Goal: Task Accomplishment & Management: Manage account settings

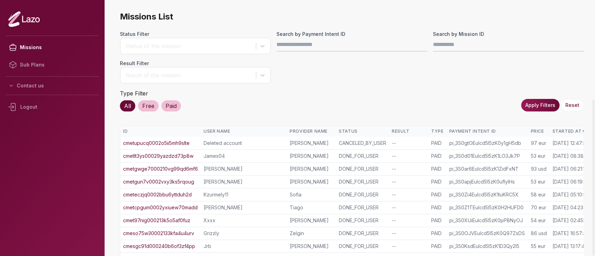
scroll to position [163, 0]
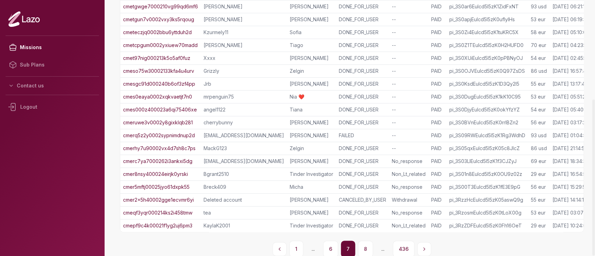
click at [184, 137] on link "cmerq5z2y0002sypnimdnup2d" at bounding box center [159, 135] width 72 height 7
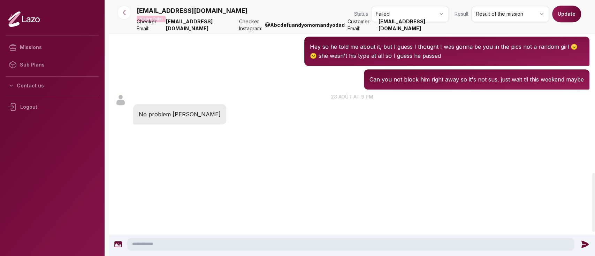
scroll to position [744, 0]
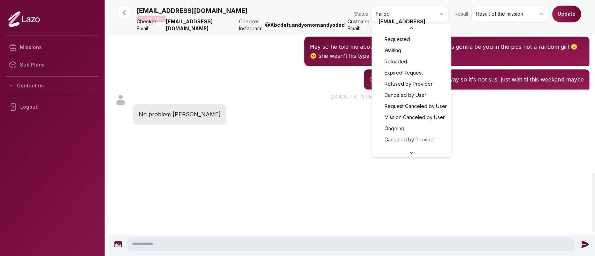
click at [424, 10] on html "Missions Sub Plans Contact us Logout jordanollie@gmail.com Mission failed Statu…" at bounding box center [297, 128] width 595 height 256
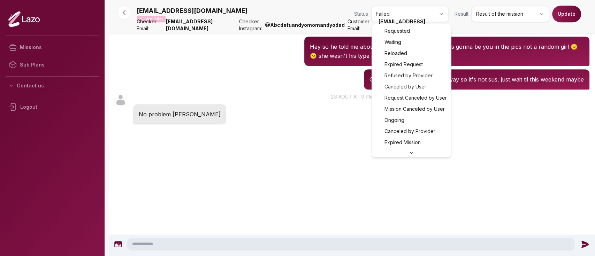
scroll to position [0, 0]
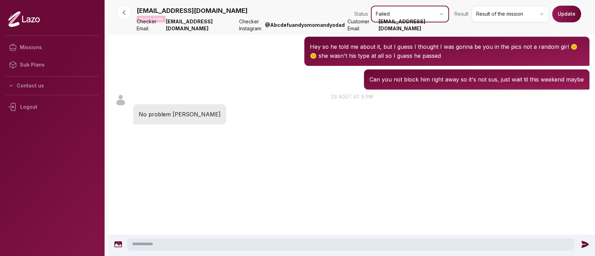
click at [500, 14] on html "Missions Sub Plans Contact us Logout jordanollie@gmail.com Mission failed Statu…" at bounding box center [297, 128] width 595 height 256
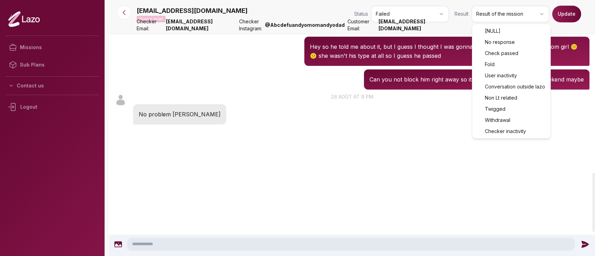
click at [500, 14] on html "Missions Sub Plans Contact us Logout jordanollie@gmail.com Mission failed Statu…" at bounding box center [297, 128] width 595 height 256
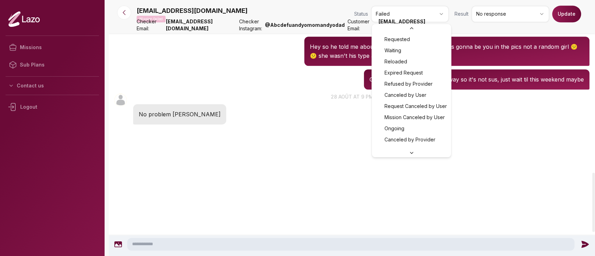
click at [438, 14] on html "Missions Sub Plans Contact us Logout jordanollie@gmail.com Mission failed Statu…" at bounding box center [297, 128] width 595 height 256
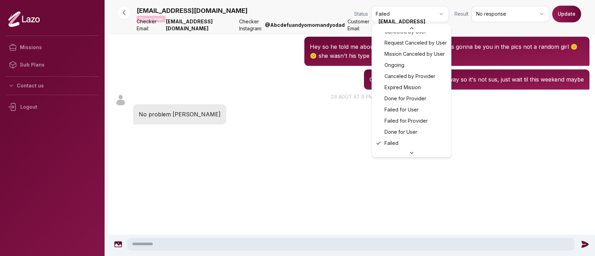
scroll to position [78, 0]
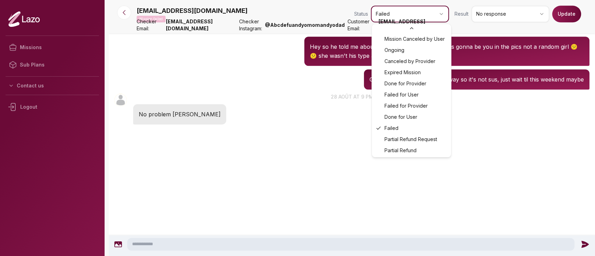
click at [561, 15] on html "Missions Sub Plans Contact us Logout jordanollie@gmail.com Mission failed Statu…" at bounding box center [297, 128] width 595 height 256
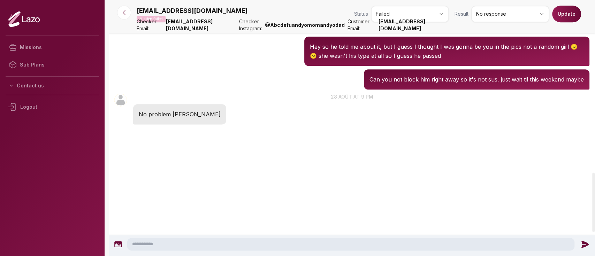
click at [561, 15] on button "Update" at bounding box center [566, 14] width 29 height 17
click at [124, 10] on icon at bounding box center [124, 12] width 7 height 7
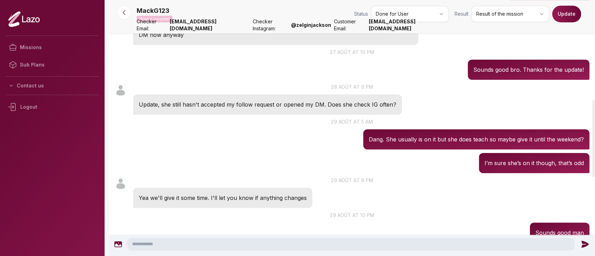
scroll to position [326, 0]
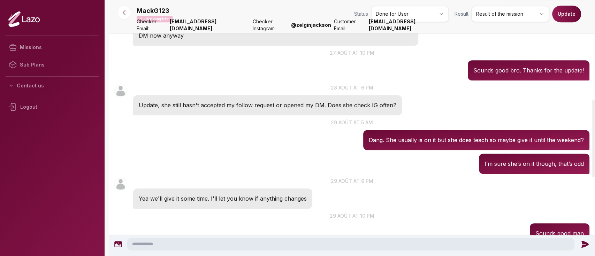
click at [170, 108] on p "Update, she still hasn't accepted my follow request or opened my DM. Does she c…" at bounding box center [268, 105] width 258 height 9
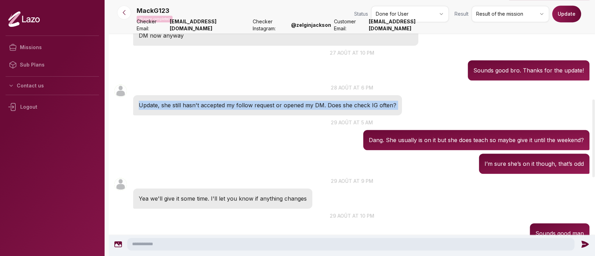
click at [170, 108] on p "Update, she still hasn't accepted my follow request or opened my DM. Does she c…" at bounding box center [268, 105] width 258 height 9
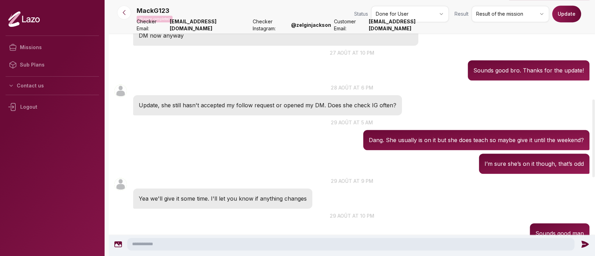
click at [205, 146] on div "MackG123 05:02 29 août at 5 am Dang. She usually is on it but she does teach so…" at bounding box center [352, 134] width 486 height 35
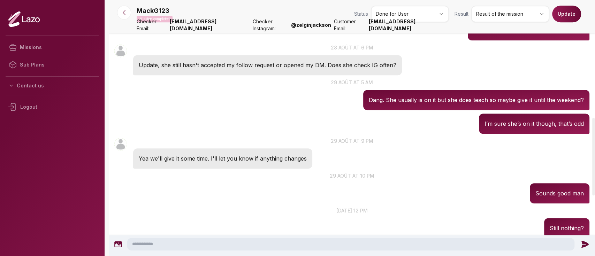
scroll to position [447, 0]
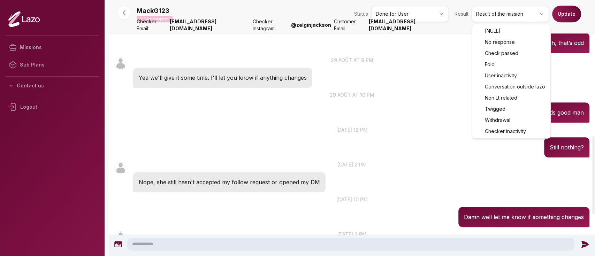
click at [483, 12] on html "Missions Sub Plans Contact us Logout MackG123 Mission completed Status Done for…" at bounding box center [297, 128] width 595 height 256
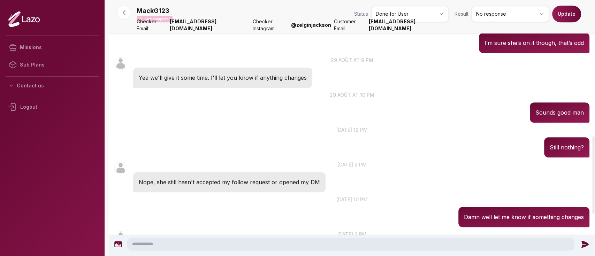
click at [569, 15] on button "Update" at bounding box center [566, 14] width 29 height 17
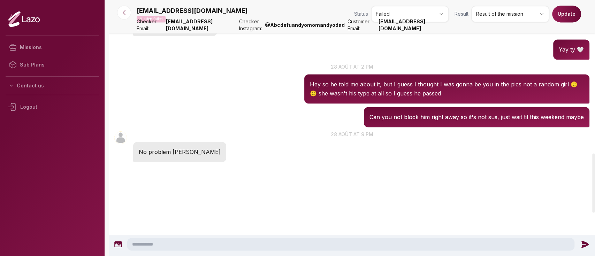
scroll to position [657, 0]
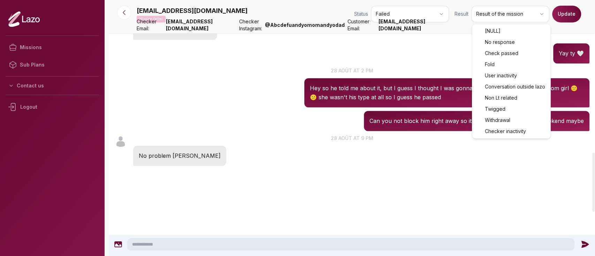
click at [498, 15] on html "Missions Sub Plans Contact us Logout [EMAIL_ADDRESS][DOMAIN_NAME] Mission faile…" at bounding box center [297, 128] width 595 height 256
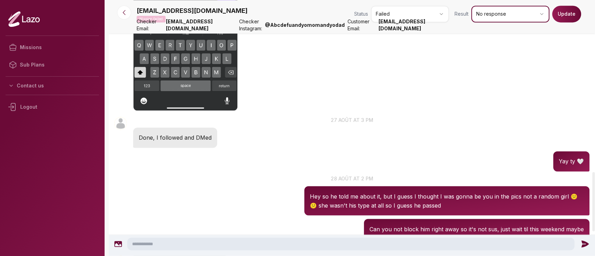
scroll to position [787, 0]
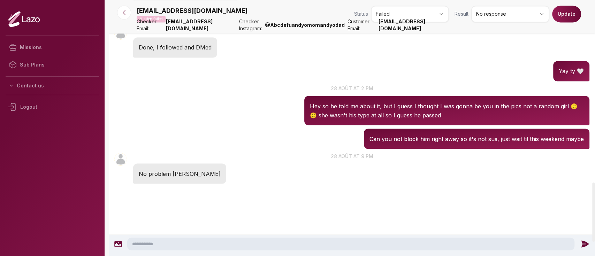
click at [561, 16] on button "Update" at bounding box center [566, 14] width 29 height 17
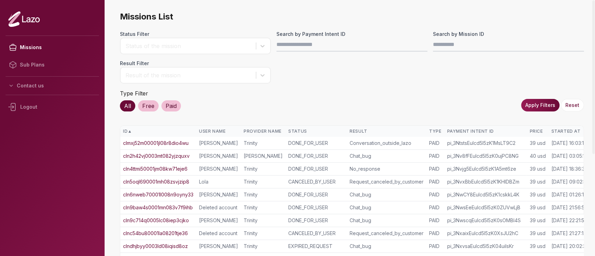
click at [559, 132] on div "Started At" at bounding box center [570, 132] width 38 height 6
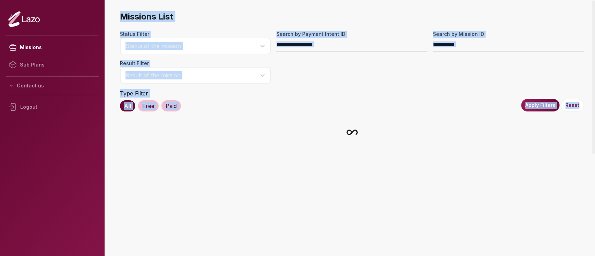
click at [559, 132] on div at bounding box center [352, 133] width 464 height 14
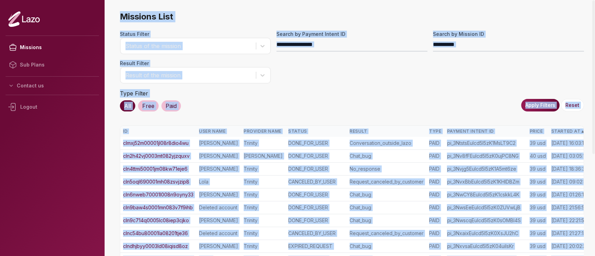
click at [555, 124] on div "Missions List Status Filter Status of the mission Search by Payment Intent ID S…" at bounding box center [352, 215] width 464 height 409
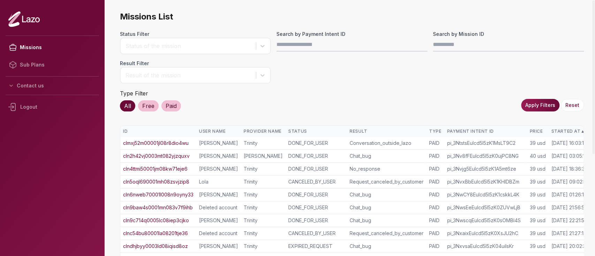
click at [561, 136] on th "Started At ▲" at bounding box center [570, 131] width 43 height 11
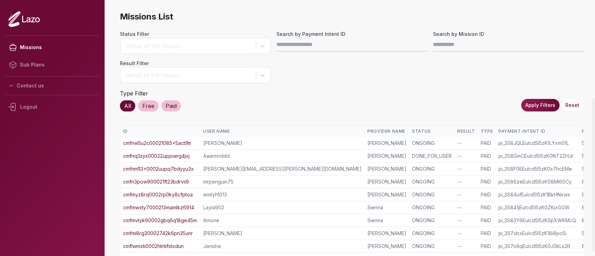
scroll to position [163, 0]
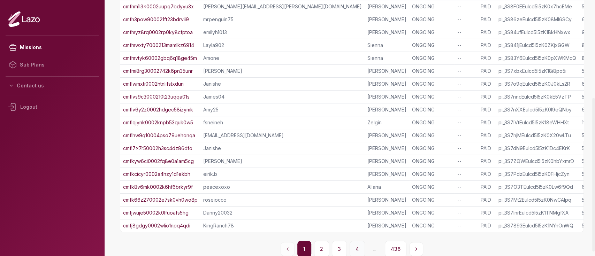
click at [350, 248] on button "4" at bounding box center [357, 249] width 15 height 17
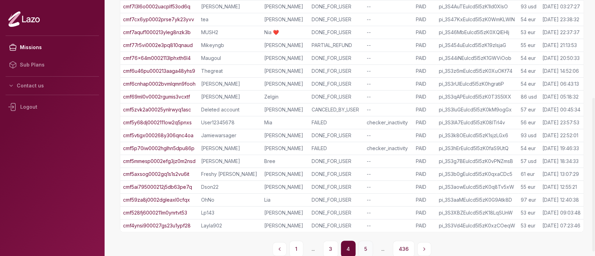
click at [366, 247] on button "5" at bounding box center [365, 249] width 15 height 17
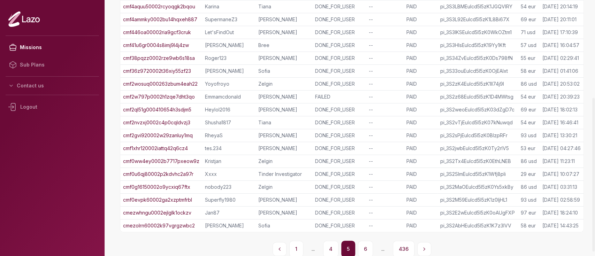
click at [366, 247] on button "6" at bounding box center [365, 249] width 15 height 17
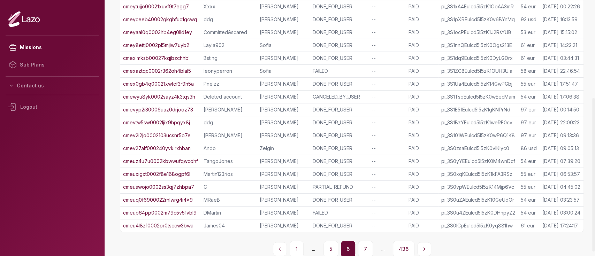
click at [366, 247] on button "7" at bounding box center [365, 249] width 15 height 17
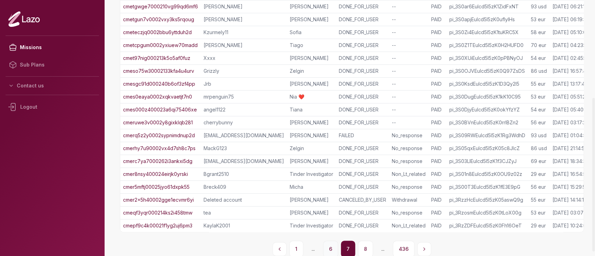
click at [328, 241] on button "6" at bounding box center [330, 249] width 15 height 17
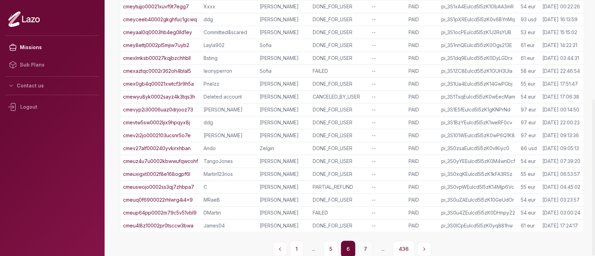
click at [365, 248] on button "7" at bounding box center [365, 249] width 15 height 17
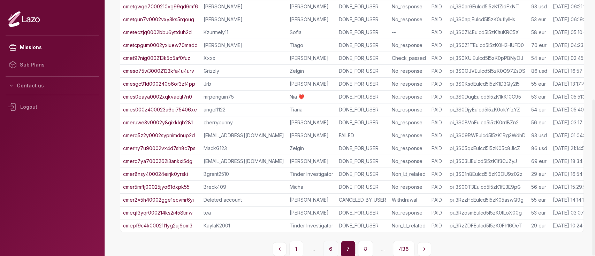
click at [332, 246] on button "6" at bounding box center [330, 249] width 15 height 17
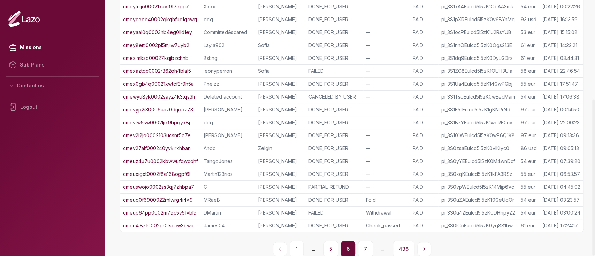
click at [170, 159] on link "cmeuz4u7u0002kbwwufqwcohf" at bounding box center [160, 161] width 75 height 7
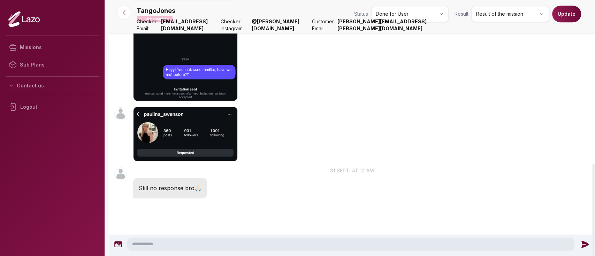
scroll to position [488, 0]
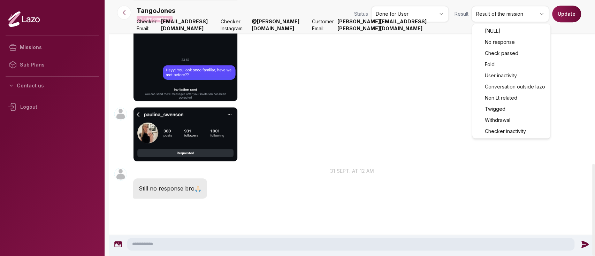
click at [500, 13] on html "Missions Sub Plans Contact us Logout TangoJones Mission completed Status Done f…" at bounding box center [297, 128] width 595 height 256
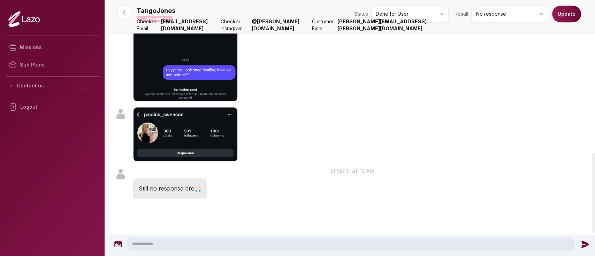
click at [568, 14] on button "Update" at bounding box center [566, 14] width 29 height 17
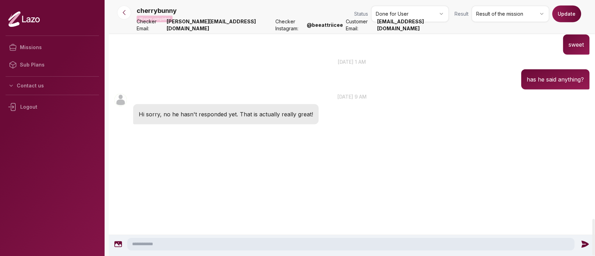
scroll to position [1673, 0]
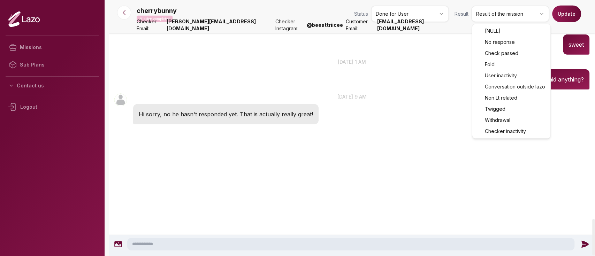
click at [500, 17] on html "Missions Sub Plans Contact us Logout cherrybunny Mission completed Status Done …" at bounding box center [297, 128] width 595 height 256
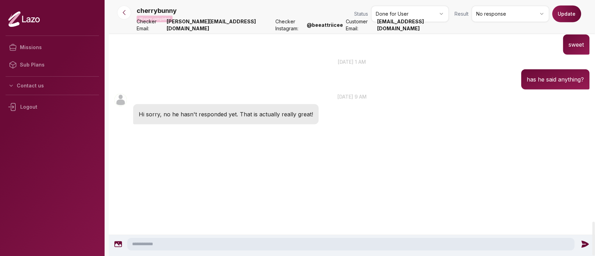
click at [572, 21] on button "Update" at bounding box center [566, 14] width 29 height 17
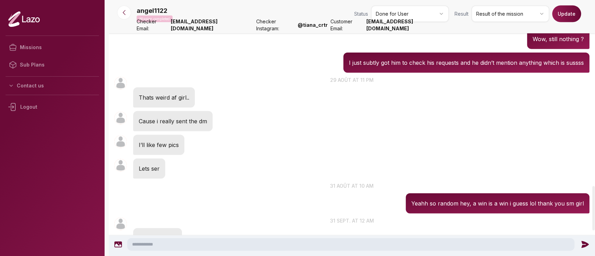
scroll to position [1078, 0]
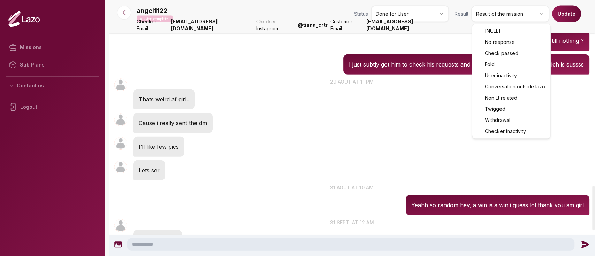
click at [491, 15] on html "Missions Sub Plans Contact us Logout angel1122 Mission completed Status Done fo…" at bounding box center [297, 128] width 595 height 256
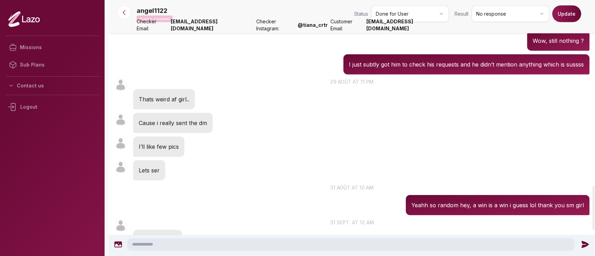
click at [560, 16] on button "Update" at bounding box center [566, 14] width 29 height 17
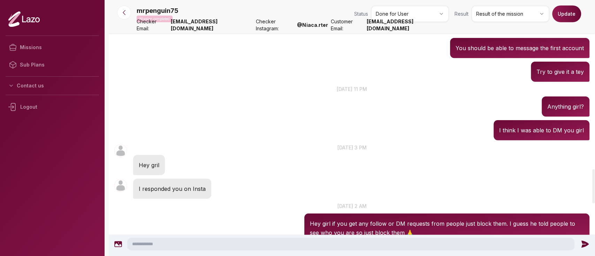
scroll to position [1342, 0]
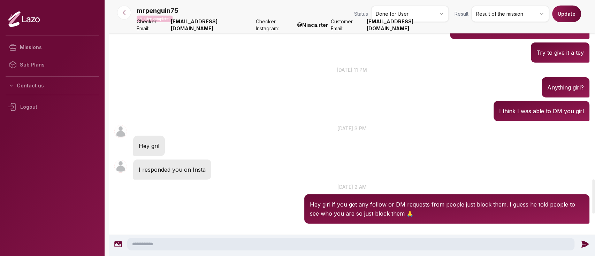
click at [505, 10] on html "Missions Sub Plans Contact us Logout mrpenguin75 Mission completed Status Done …" at bounding box center [297, 128] width 595 height 256
click at [576, 9] on button "Update" at bounding box center [566, 14] width 29 height 17
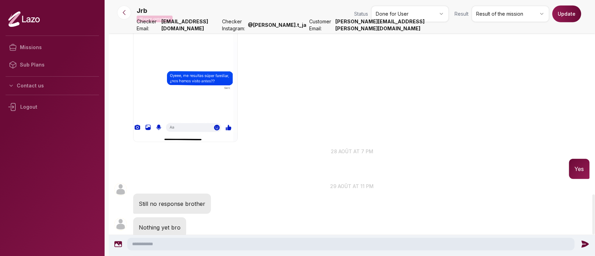
scroll to position [1241, 0]
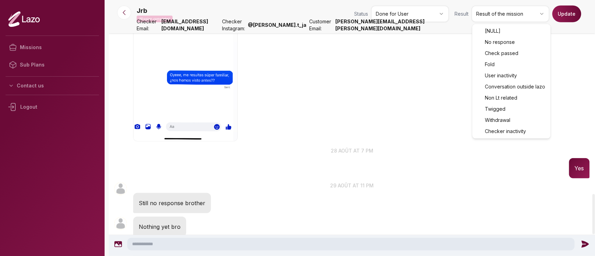
click at [496, 18] on html "Missions Sub Plans Contact us Logout Jrb Mission completed Status Done for User…" at bounding box center [297, 128] width 595 height 256
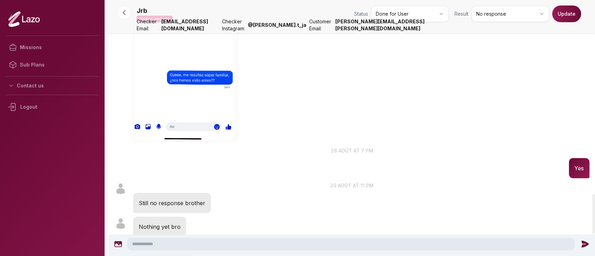
click at [565, 7] on button "Update" at bounding box center [566, 14] width 29 height 17
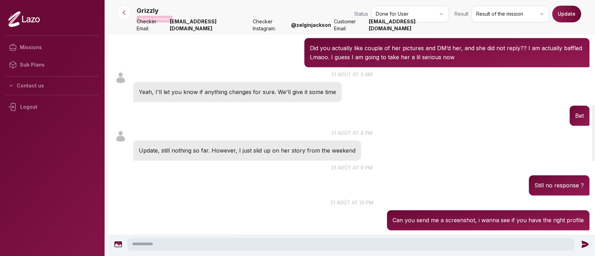
scroll to position [474, 0]
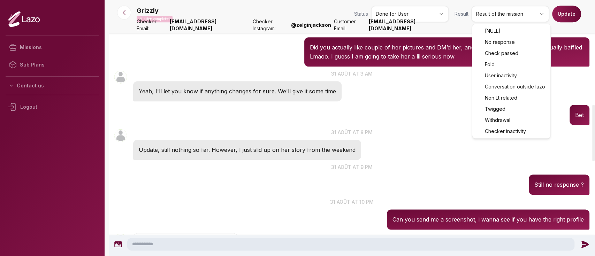
click at [492, 15] on html "Missions Sub Plans Contact us Logout Grizzly Mission completed Status Done for …" at bounding box center [297, 128] width 595 height 256
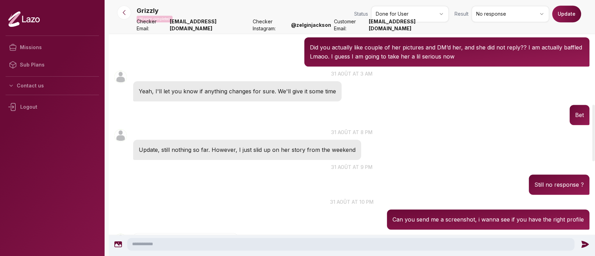
click at [569, 13] on button "Update" at bounding box center [566, 14] width 29 height 17
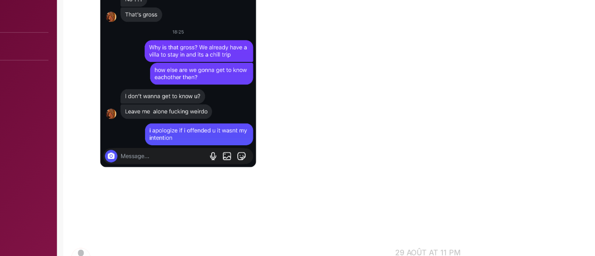
scroll to position [1699, 0]
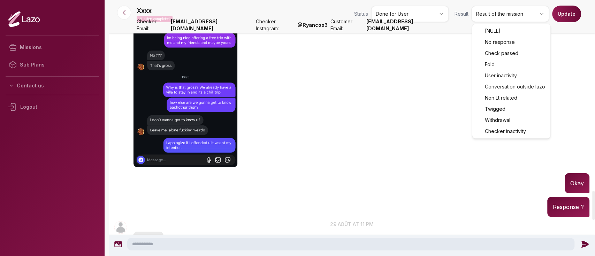
click at [515, 10] on html "Missions Sub Plans Contact us Logout Xxxx Mission completed Status Done for Use…" at bounding box center [297, 128] width 595 height 256
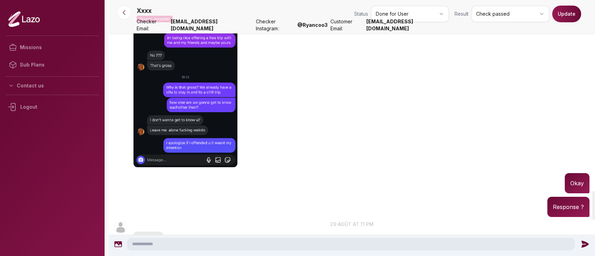
click at [570, 11] on button "Update" at bounding box center [566, 14] width 29 height 17
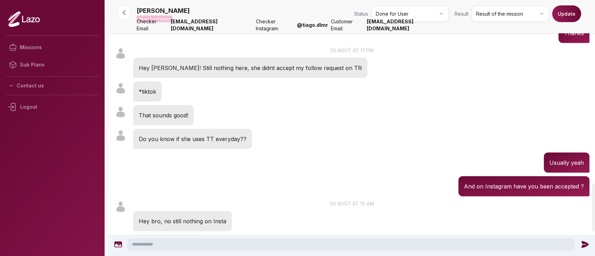
scroll to position [1109, 0]
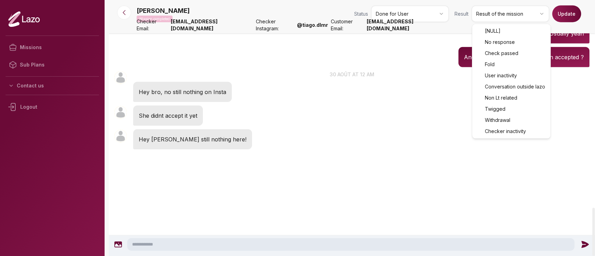
click at [522, 21] on html "Missions Sub Plans Contact us Logout [PERSON_NAME] Mission completed Status Don…" at bounding box center [297, 128] width 595 height 256
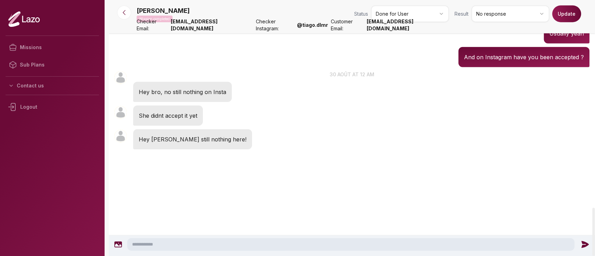
click at [568, 14] on button "Update" at bounding box center [566, 14] width 29 height 17
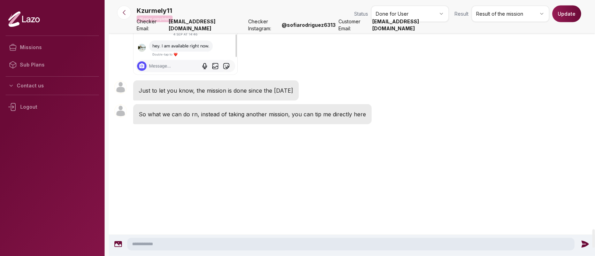
scroll to position [3194, 0]
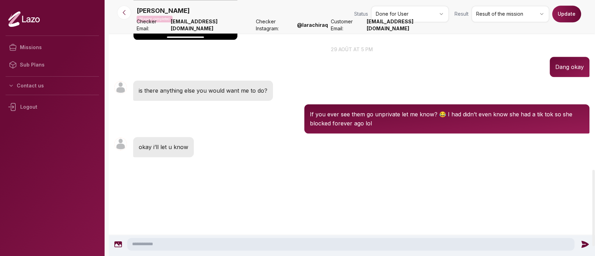
scroll to position [569, 0]
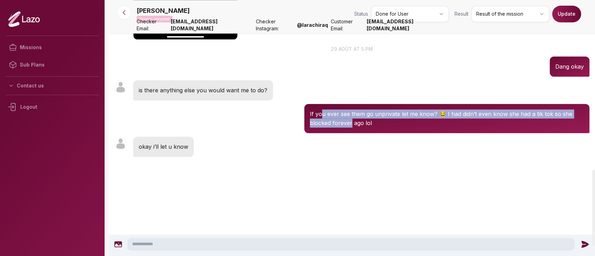
drag, startPoint x: 321, startPoint y: 116, endPoint x: 351, endPoint y: 119, distance: 30.2
click at [351, 119] on p "If you ever see them go unprivate let me know? 😂 I had didn’t even know she had…" at bounding box center [447, 118] width 274 height 18
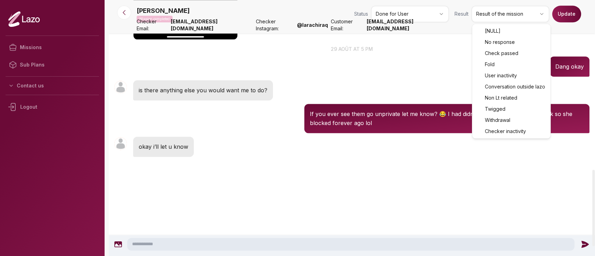
click at [482, 11] on html "Missions Sub Plans Contact us Logout Rick Mission completed Status Done for Use…" at bounding box center [297, 128] width 595 height 256
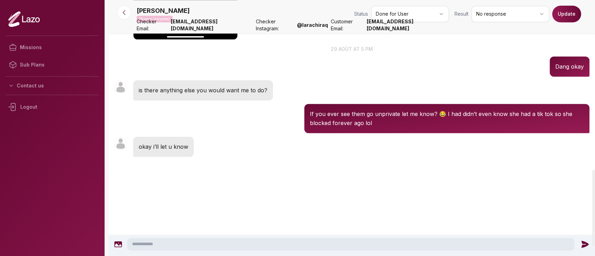
click at [565, 18] on button "Update" at bounding box center [566, 14] width 29 height 17
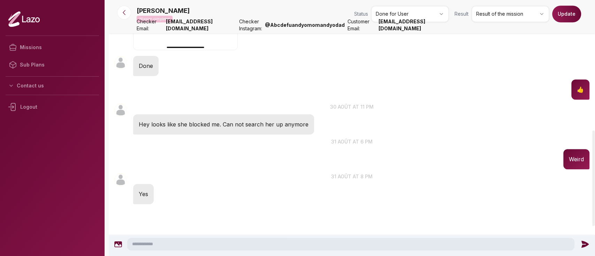
scroll to position [349, 0]
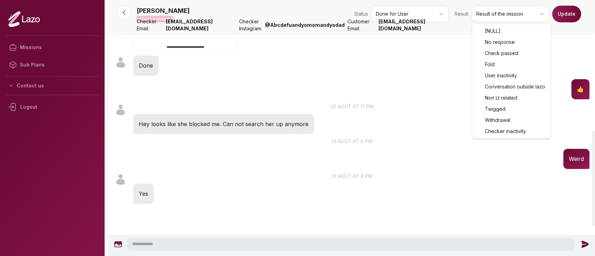
click at [520, 16] on html "Missions Sub Plans Contact us Logout [PERSON_NAME] Mission completed Status Don…" at bounding box center [297, 128] width 595 height 256
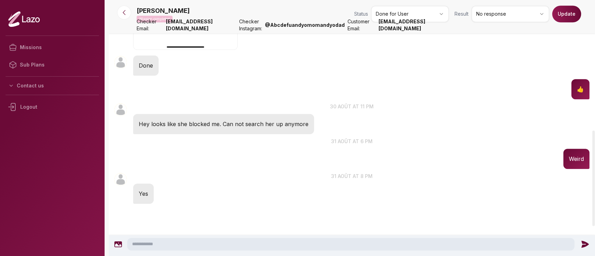
click at [556, 15] on button "Update" at bounding box center [566, 14] width 29 height 17
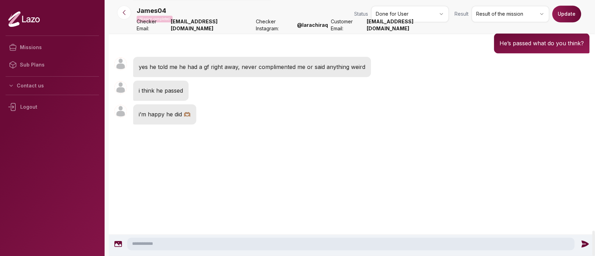
scroll to position [2972, 0]
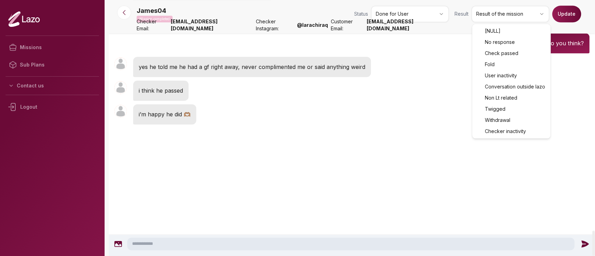
click at [482, 14] on html "Missions Sub Plans Contact us Logout James04 Mission completed Status Done for …" at bounding box center [297, 128] width 595 height 256
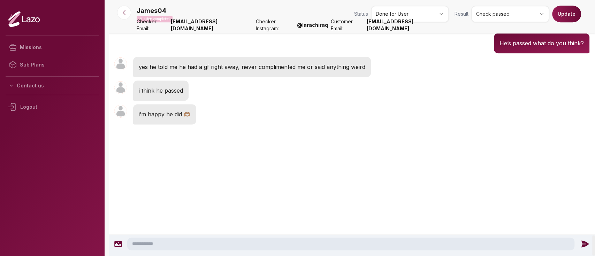
click at [566, 14] on button "Update" at bounding box center [566, 14] width 29 height 17
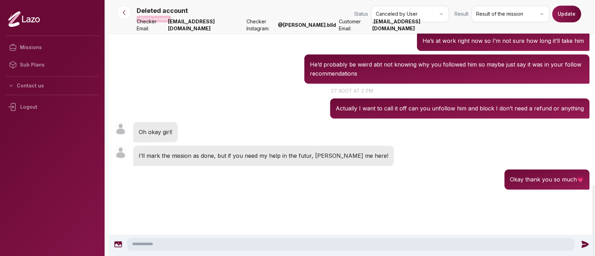
scroll to position [670, 0]
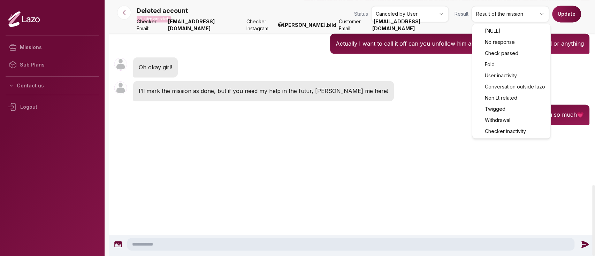
click at [508, 17] on html "Missions Sub Plans Contact us Logout Deleted account Mission canceled Status Ca…" at bounding box center [297, 128] width 595 height 256
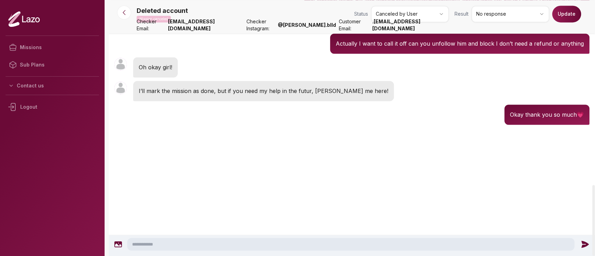
click at [568, 12] on button "Update" at bounding box center [566, 14] width 29 height 17
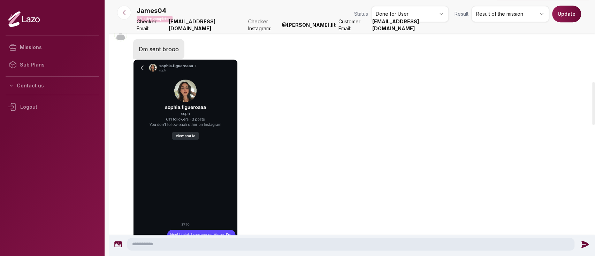
scroll to position [513, 0]
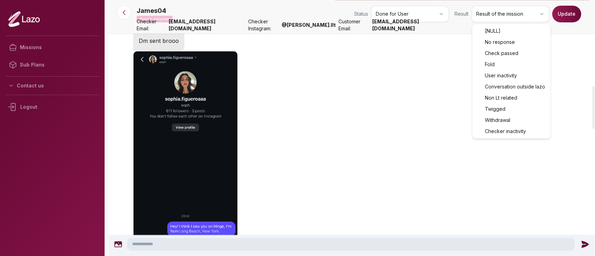
click at [528, 12] on html "Missions Sub Plans Contact us Logout James04 Mission completed Status Done for …" at bounding box center [297, 128] width 595 height 256
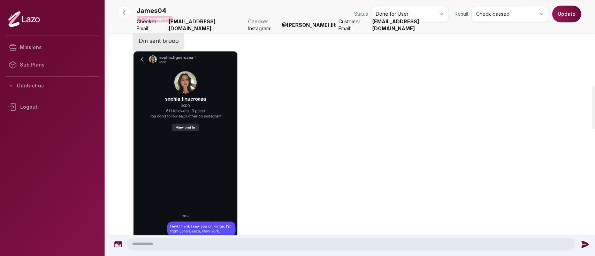
click at [561, 13] on button "Update" at bounding box center [566, 14] width 29 height 17
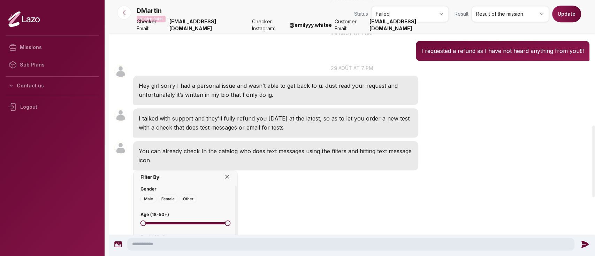
scroll to position [448, 0]
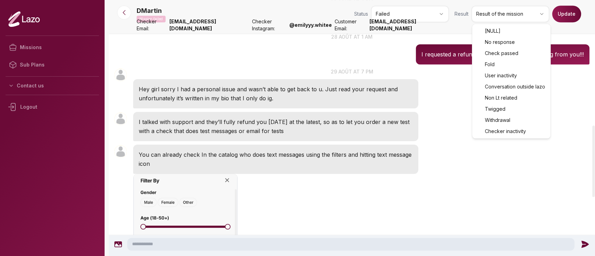
click at [490, 13] on html "Missions Sub Plans Contact us Logout DMartin Mission failed Status Failed Resul…" at bounding box center [297, 128] width 595 height 256
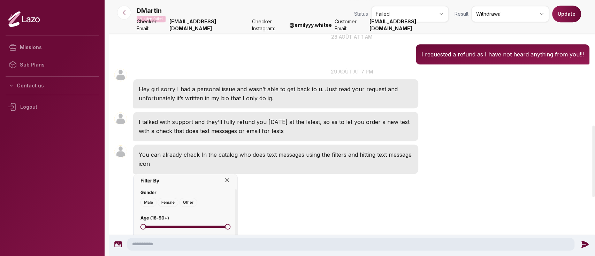
click at [565, 15] on button "Update" at bounding box center [566, 14] width 29 height 17
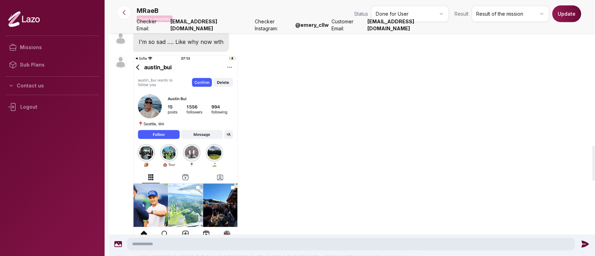
scroll to position [1058, 0]
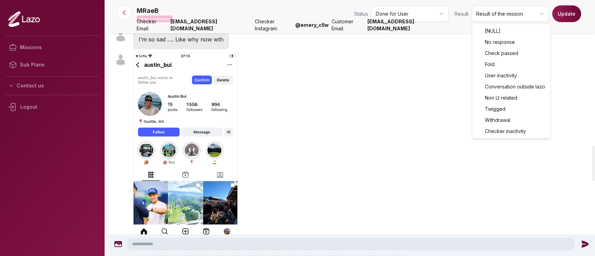
click at [485, 18] on html "Missions Sub Plans Contact us Logout MRaeB Mission completed Status Done for Us…" at bounding box center [297, 128] width 595 height 256
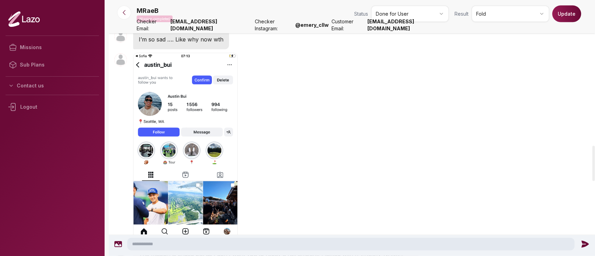
click at [565, 17] on button "Update" at bounding box center [566, 14] width 29 height 17
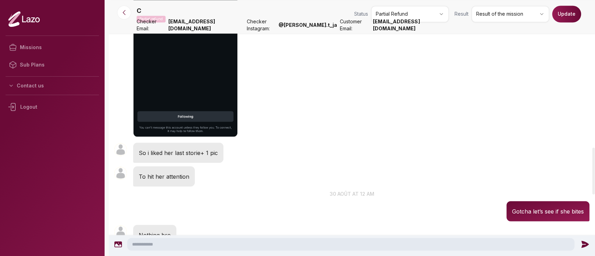
scroll to position [809, 0]
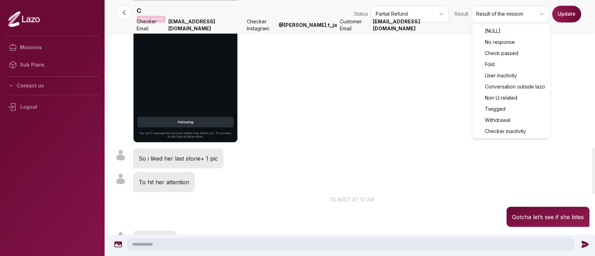
click at [499, 16] on html "Missions Sub Plans Contact us Logout C Partial refund Status Partial Refund Res…" at bounding box center [297, 128] width 595 height 256
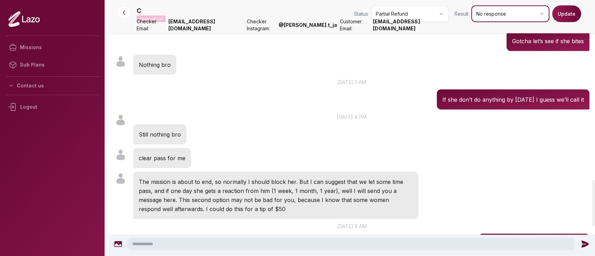
scroll to position [989, 0]
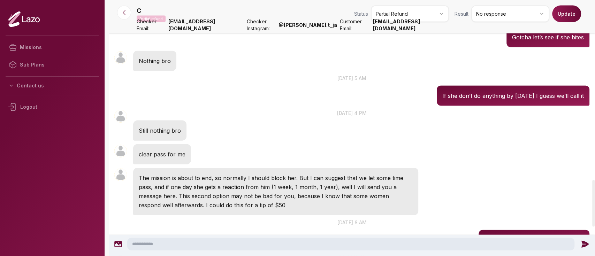
click at [565, 12] on button "Update" at bounding box center [566, 14] width 29 height 17
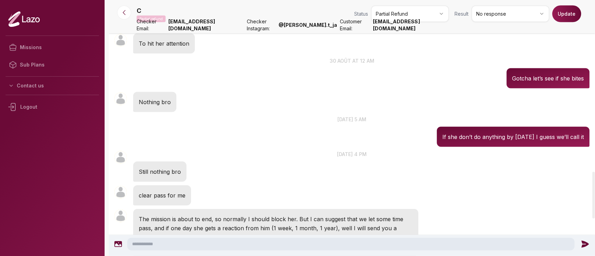
scroll to position [943, 0]
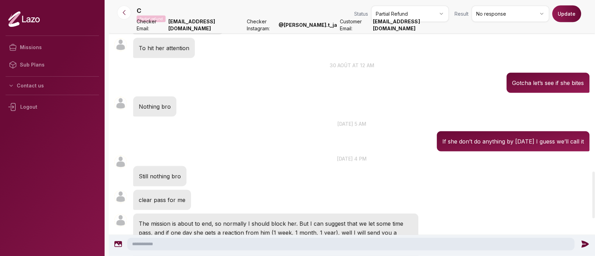
click at [309, 148] on div "C 05:21 1 sept. at 5 am If she don’t do anything by tomorrow I guess we’ll call…" at bounding box center [352, 136] width 486 height 35
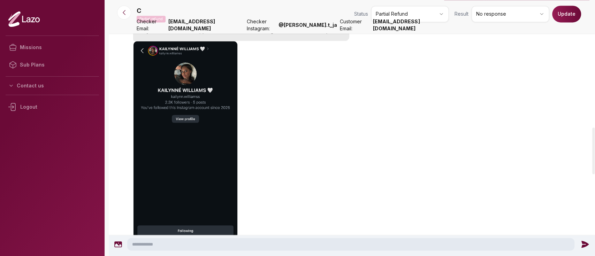
scroll to position [701, 0]
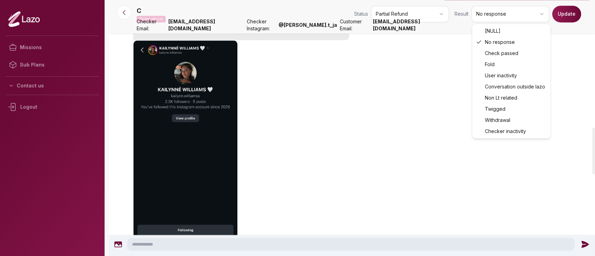
click at [475, 15] on html "Missions Sub Plans Contact us Logout C Partial refund Status Partial Refund Res…" at bounding box center [297, 128] width 595 height 256
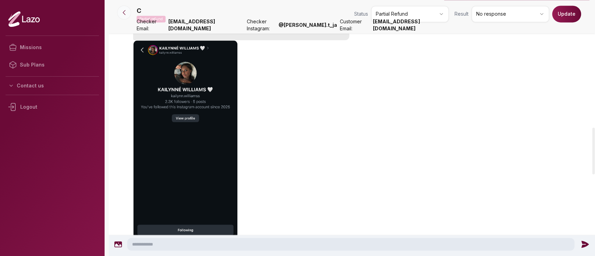
click at [124, 12] on icon at bounding box center [124, 12] width 7 height 7
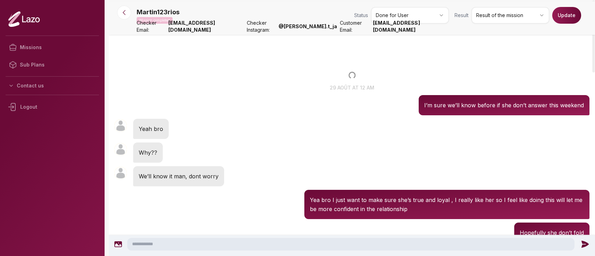
click at [401, 128] on div "Martin123rios 00:19 Yeah bro" at bounding box center [352, 129] width 486 height 24
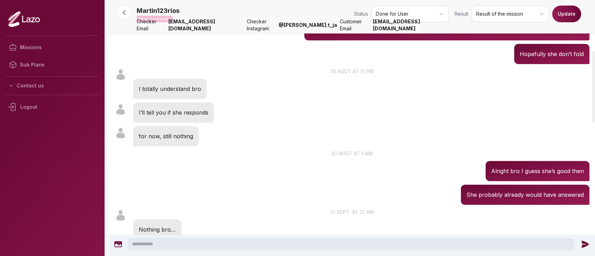
scroll to position [179, 0]
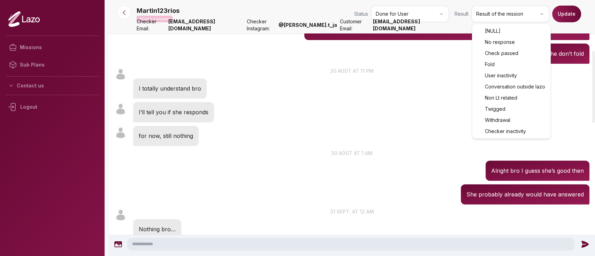
click at [493, 15] on html "Missions Sub Plans Contact us Logout Martin123rios Mission completed Status Don…" at bounding box center [297, 128] width 595 height 256
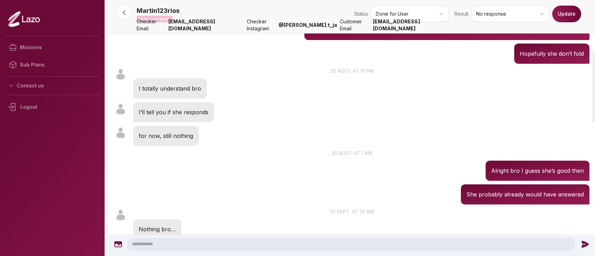
click at [573, 15] on button "Update" at bounding box center [566, 14] width 29 height 17
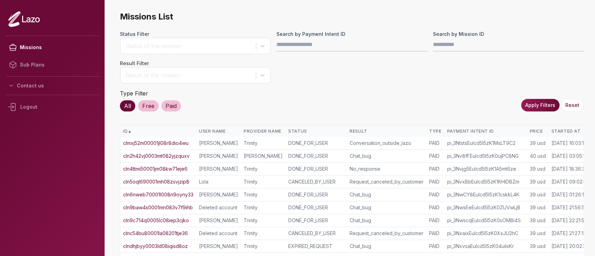
scroll to position [0, 18]
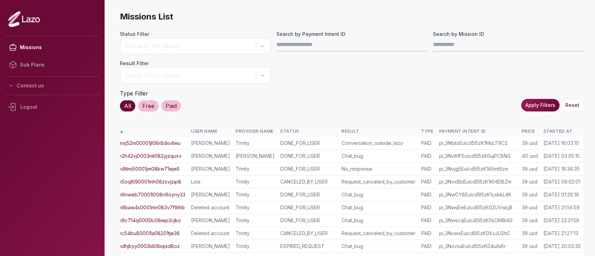
click at [550, 131] on div "Started At" at bounding box center [562, 132] width 38 height 6
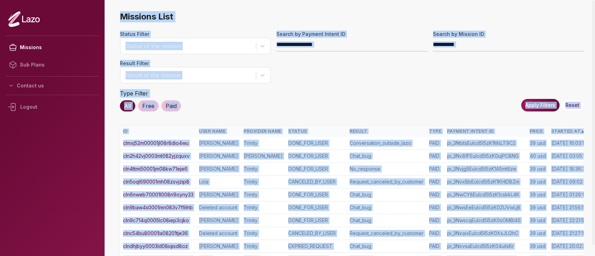
click at [551, 131] on div "Started At ▲" at bounding box center [570, 132] width 38 height 6
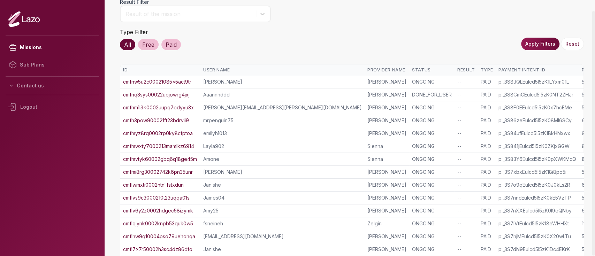
scroll to position [163, 0]
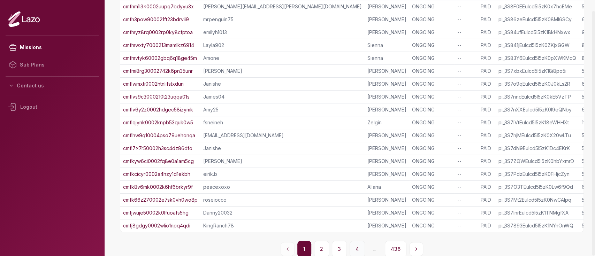
click at [362, 247] on button "4" at bounding box center [357, 249] width 15 height 17
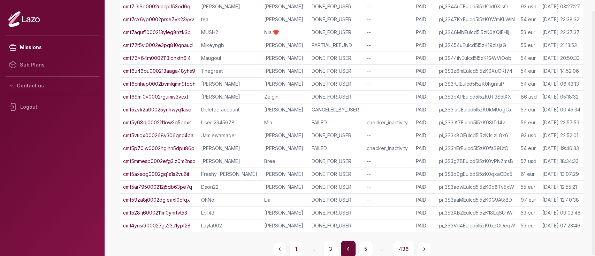
click at [362, 247] on button "5" at bounding box center [365, 249] width 15 height 17
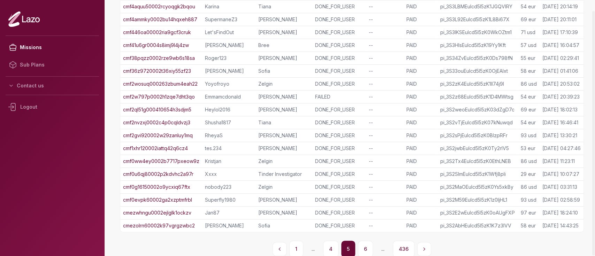
click at [362, 247] on button "6" at bounding box center [365, 249] width 15 height 17
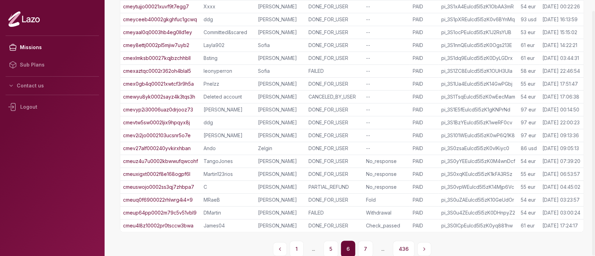
click at [362, 247] on button "7" at bounding box center [365, 249] width 15 height 17
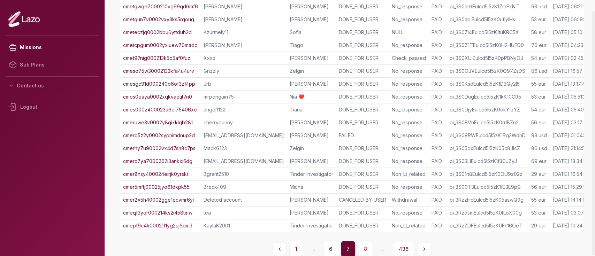
click at [362, 247] on button "8" at bounding box center [365, 249] width 15 height 17
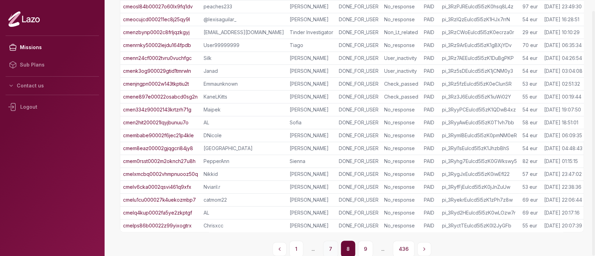
click at [335, 244] on button "7" at bounding box center [330, 249] width 15 height 17
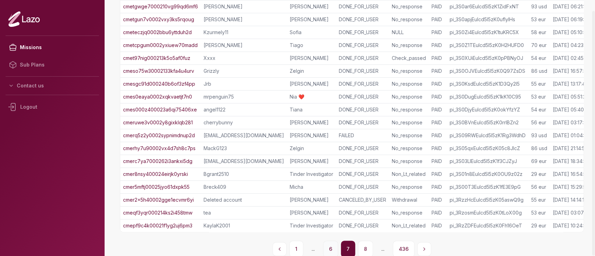
click at [328, 247] on button "6" at bounding box center [330, 249] width 15 height 17
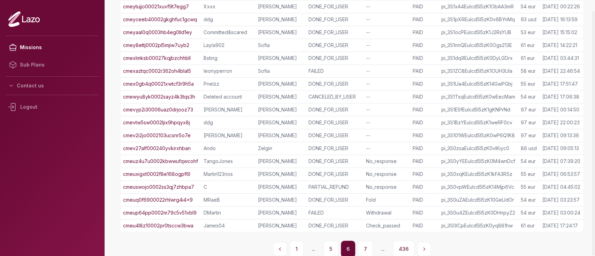
click at [181, 134] on link "cmev2i2jo0002103ucsnr5o7e" at bounding box center [157, 135] width 68 height 7
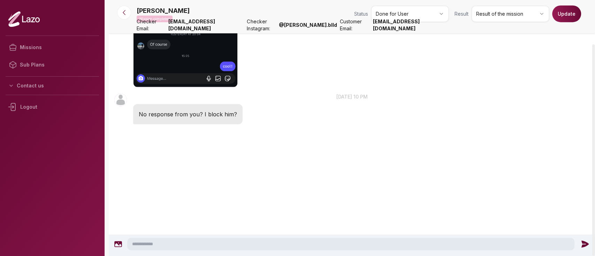
scroll to position [1331, 0]
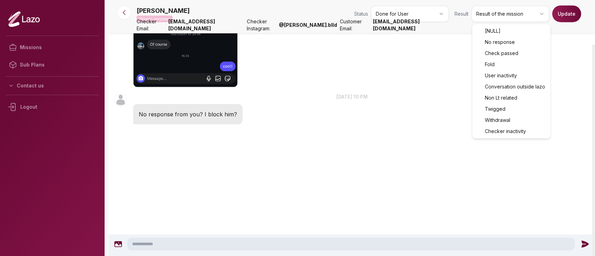
click at [512, 18] on html "Missions Sub Plans Contact us Logout josey Mission completed Status Done for Us…" at bounding box center [297, 128] width 595 height 256
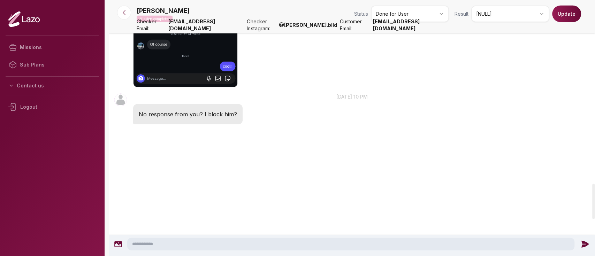
click at [561, 17] on button "Update" at bounding box center [566, 14] width 29 height 17
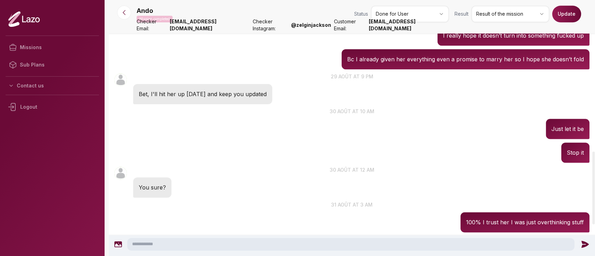
scroll to position [533, 0]
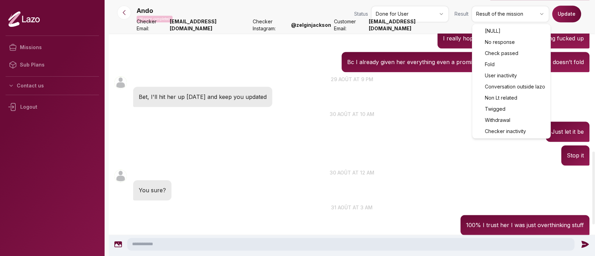
click at [507, 18] on html "Missions Sub Plans Contact us Logout Ando Mission completed Status Done for Use…" at bounding box center [297, 128] width 595 height 256
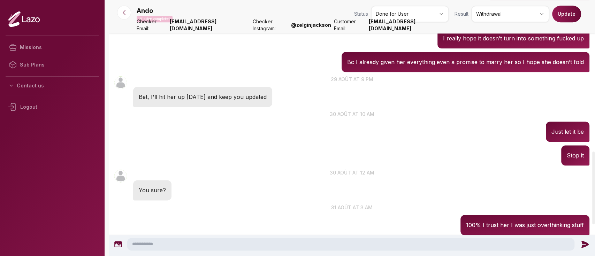
click at [569, 7] on button "Update" at bounding box center [566, 14] width 29 height 17
click at [584, 9] on div "Mission updated successfully!" at bounding box center [533, 18] width 109 height 22
click at [515, 4] on nav "Ando Mission completed Status Done for User Result Withdrawal Update Checker Em…" at bounding box center [352, 16] width 486 height 33
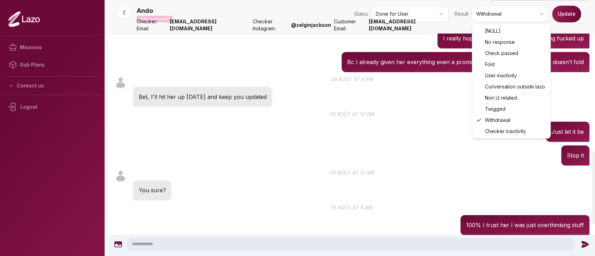
click at [516, 10] on html "Missions Sub Plans Contact us Logout Ando Mission completed Status Done for Use…" at bounding box center [297, 128] width 595 height 256
click at [513, 14] on html "Missions Sub Plans Contact us Logout Ando Mission completed Status Done for Use…" at bounding box center [297, 128] width 595 height 256
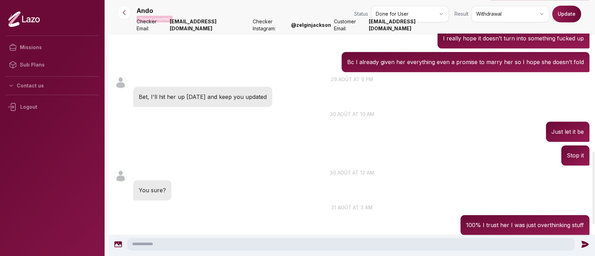
click at [564, 15] on button "Update" at bounding box center [566, 14] width 29 height 17
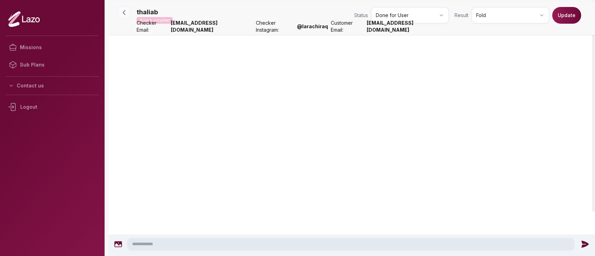
click at [125, 10] on icon at bounding box center [124, 12] width 7 height 7
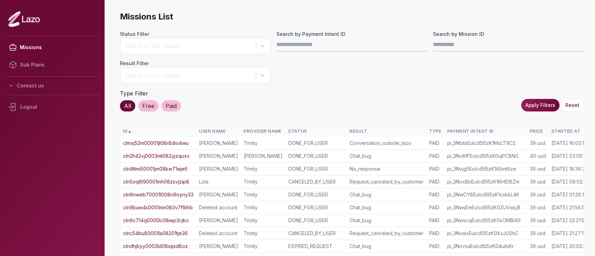
click at [559, 131] on div "Started At" at bounding box center [570, 132] width 38 height 6
click at [559, 131] on div "Started At ▲" at bounding box center [570, 132] width 38 height 6
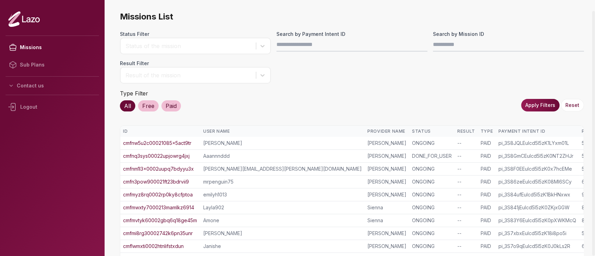
scroll to position [163, 0]
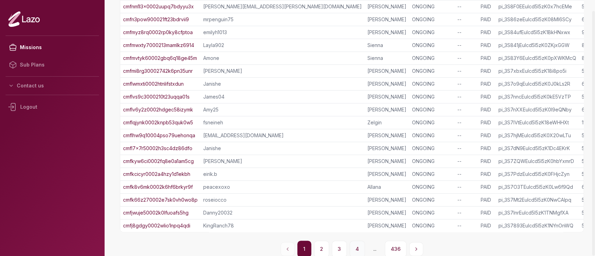
click at [359, 245] on button "4" at bounding box center [357, 249] width 15 height 17
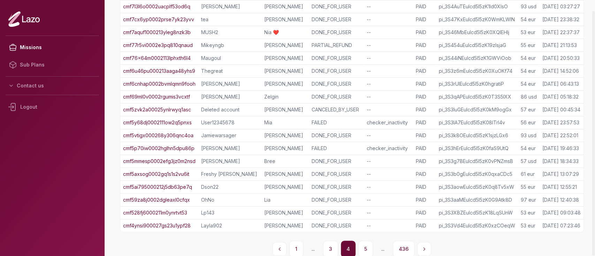
click at [357, 244] on div "1 ... 3 4 5 ... 436" at bounding box center [352, 249] width 464 height 17
click at [359, 244] on button "5" at bounding box center [365, 249] width 15 height 17
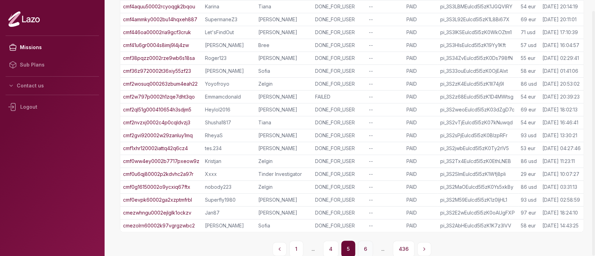
click at [363, 244] on button "6" at bounding box center [365, 249] width 15 height 17
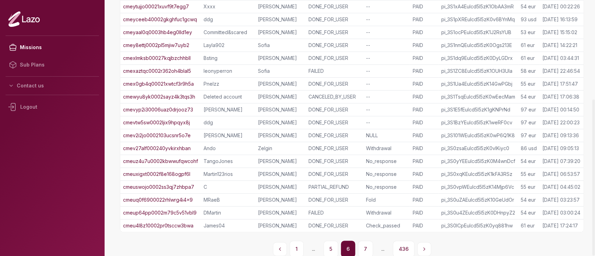
click at [183, 33] on link "cmeyaal0q0003hb4eg0lld1ey" at bounding box center [157, 32] width 69 height 7
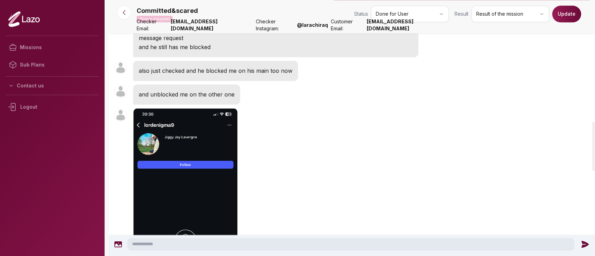
scroll to position [686, 0]
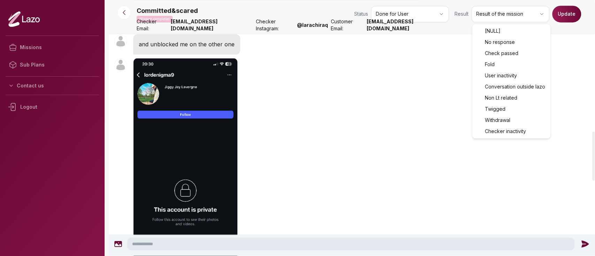
click at [516, 20] on html "Missions Sub Plans Contact us Logout Committed&scared Mission completed Status …" at bounding box center [297, 128] width 595 height 256
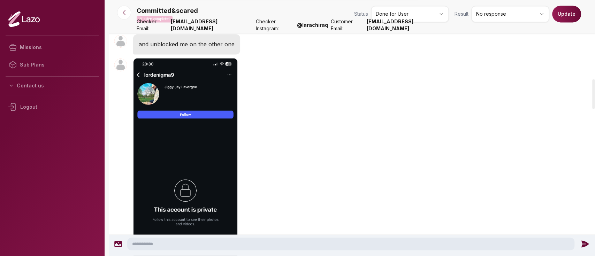
click at [562, 16] on button "Update" at bounding box center [566, 14] width 29 height 17
click at [121, 11] on icon at bounding box center [124, 12] width 7 height 7
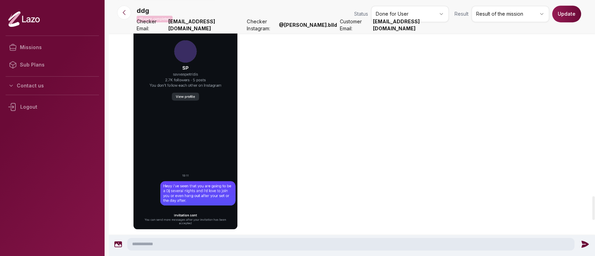
scroll to position [2108, 0]
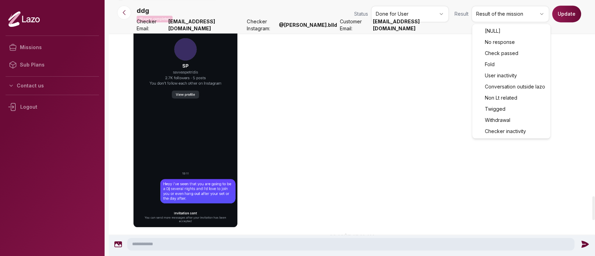
click at [530, 11] on html "Missions Sub Plans Contact us Logout ddg Mission completed Status Done for User…" at bounding box center [297, 128] width 595 height 256
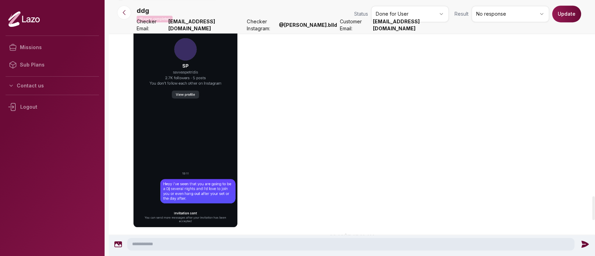
click at [566, 14] on button "Update" at bounding box center [566, 14] width 29 height 17
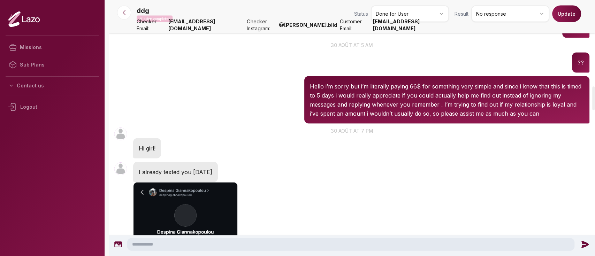
scroll to position [828, 0]
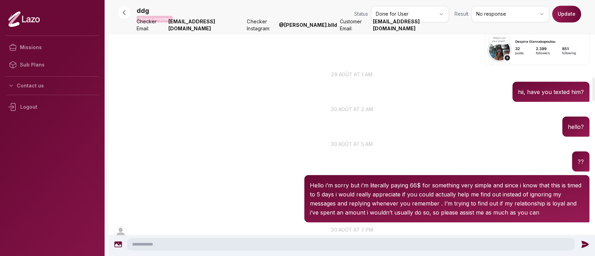
click at [296, 189] on div "ddg 05:33 Hello i’m sorry but i’m literally paying 66$ for something very simpl…" at bounding box center [352, 198] width 486 height 51
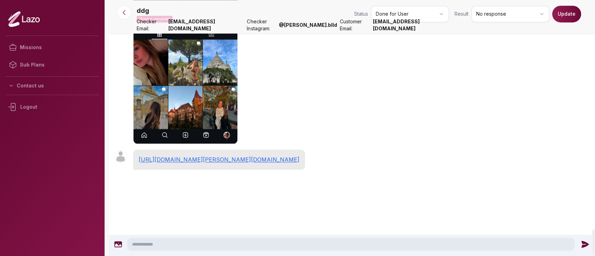
scroll to position [2465, 0]
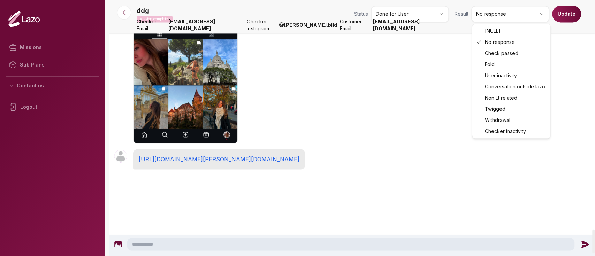
click at [497, 14] on html "Missions Sub Plans Contact us Logout ddg Mission completed Status Done for User…" at bounding box center [297, 128] width 595 height 256
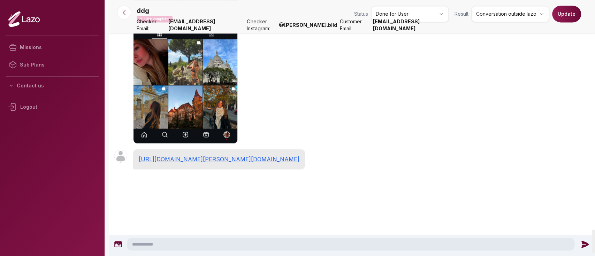
click at [572, 19] on button "Update" at bounding box center [566, 14] width 29 height 17
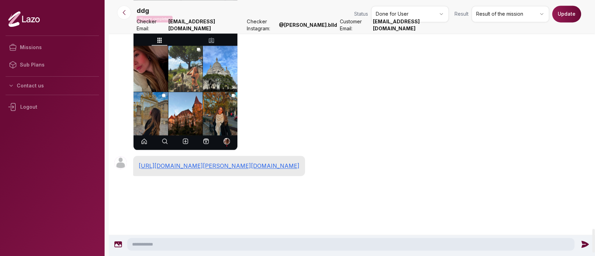
scroll to position [2491, 0]
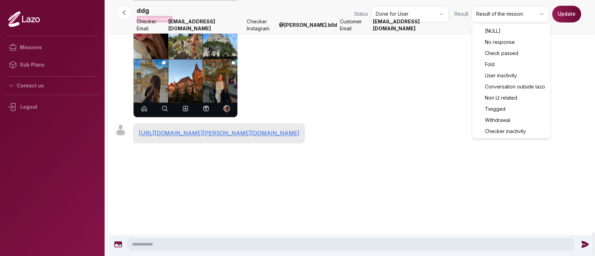
click at [497, 20] on html "Missions Sub Plans Contact us Logout ddg Mission completed Status Done for User…" at bounding box center [297, 128] width 595 height 256
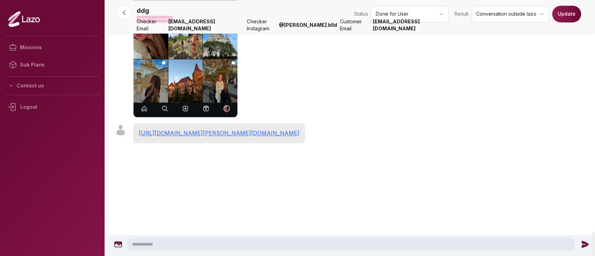
click at [569, 5] on nav "ddg Mission completed Status Done for User Result Conversation outside lazo Upd…" at bounding box center [352, 16] width 486 height 33
click at [568, 8] on button "Update" at bounding box center [566, 14] width 29 height 17
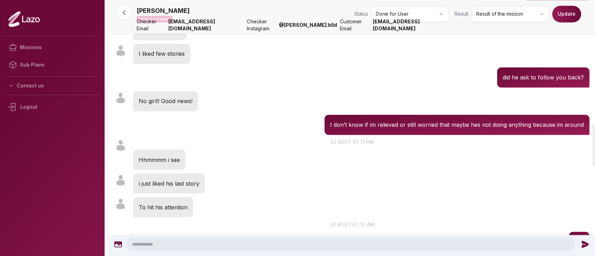
scroll to position [746, 0]
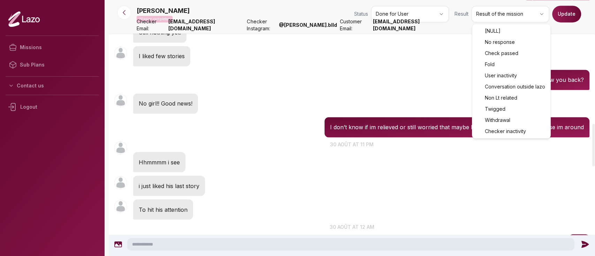
click at [507, 11] on html "Missions Sub Plans Contact us Logout [PERSON_NAME] Mission completed Status Don…" at bounding box center [297, 128] width 595 height 256
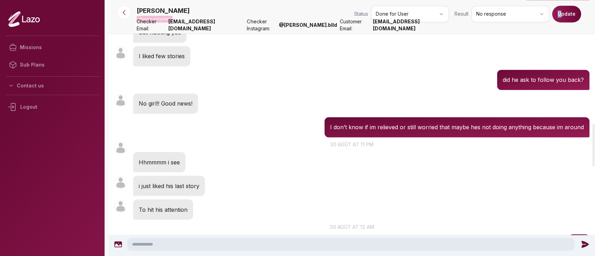
drag, startPoint x: 557, startPoint y: 22, endPoint x: 560, endPoint y: 21, distance: 3.6
click at [560, 21] on div "[PERSON_NAME] Mission completed Status Done for User Result No response Update" at bounding box center [363, 16] width 453 height 20
click at [560, 21] on button "Update" at bounding box center [566, 14] width 29 height 17
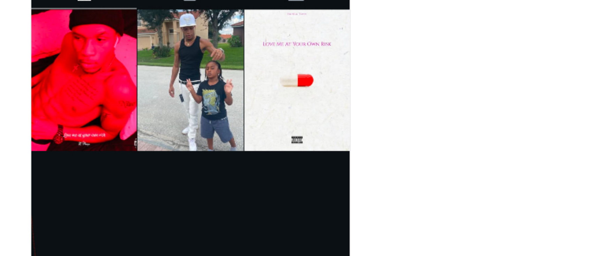
scroll to position [380, 0]
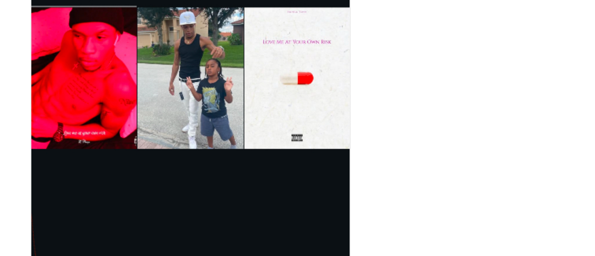
drag, startPoint x: 179, startPoint y: 120, endPoint x: 267, endPoint y: 103, distance: 89.6
click at [267, 103] on div "Deleted account 00:02 29 août at 12 am Just followed him!!" at bounding box center [352, 68] width 486 height 243
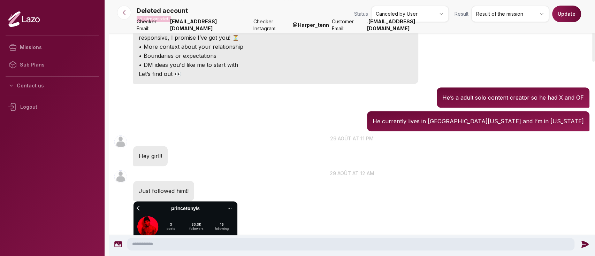
scroll to position [133, 0]
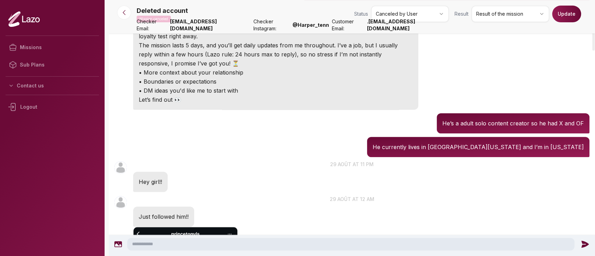
click at [504, 17] on html "Missions Sub Plans Contact us Logout Deleted account Mission canceled Status Ca…" at bounding box center [297, 128] width 595 height 256
click at [506, 22] on html "Missions Sub Plans Contact us Logout Deleted account Mission canceled Status Ca…" at bounding box center [297, 128] width 595 height 256
click at [574, 15] on button "Update" at bounding box center [566, 14] width 29 height 17
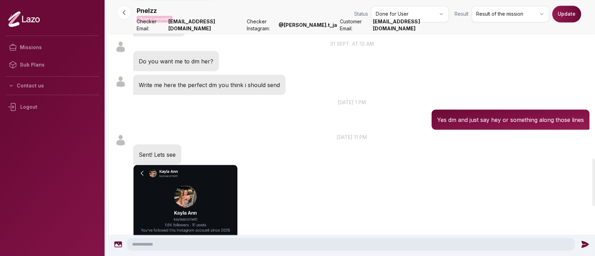
scroll to position [834, 0]
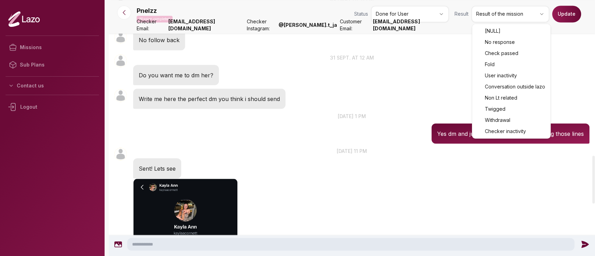
click at [500, 8] on html "Missions Sub Plans Contact us Logout Pnelzz Mission completed Status Done for U…" at bounding box center [297, 128] width 595 height 256
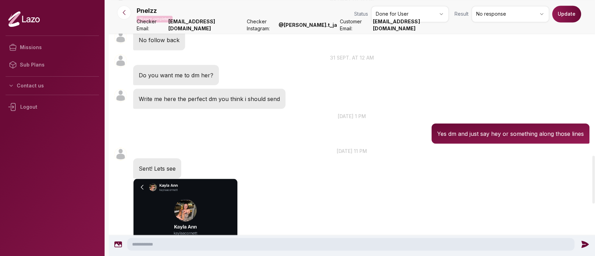
click at [558, 16] on button "Update" at bounding box center [566, 14] width 29 height 17
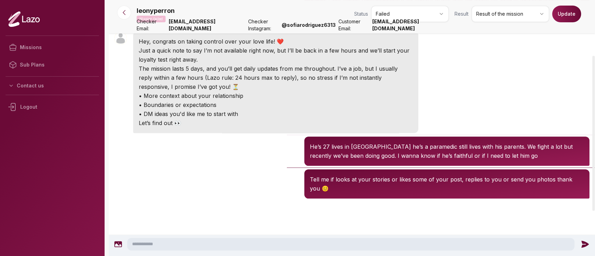
scroll to position [166, 0]
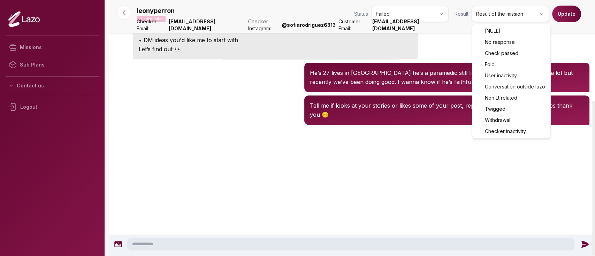
click at [511, 20] on html "Missions Sub Plans Contact us Logout leonyperron Mission failed Status Failed R…" at bounding box center [297, 128] width 595 height 256
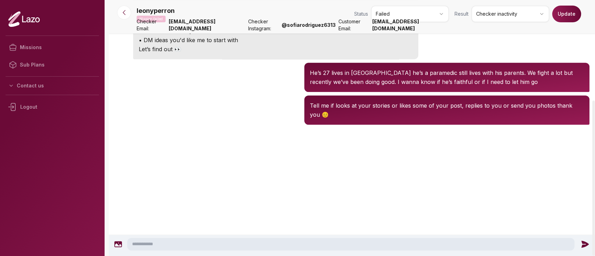
click at [562, 22] on button "Update" at bounding box center [566, 14] width 29 height 17
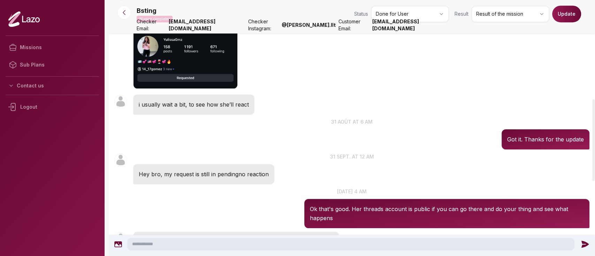
scroll to position [307, 0]
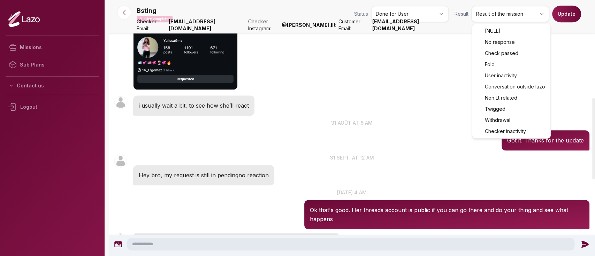
click at [524, 13] on html "Missions Sub Plans Contact us Logout Bsting Mission completed Status Done for U…" at bounding box center [297, 128] width 595 height 256
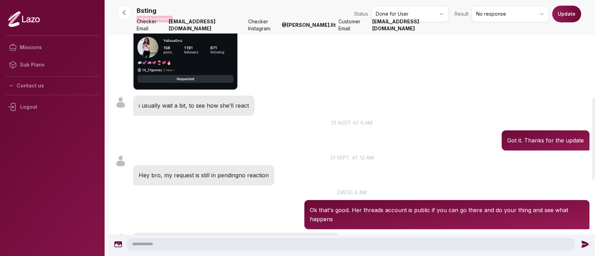
click at [563, 13] on button "Update" at bounding box center [566, 14] width 29 height 17
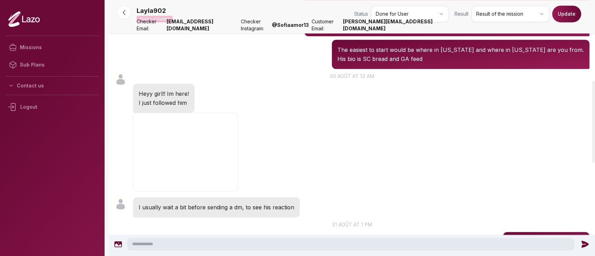
scroll to position [252, 0]
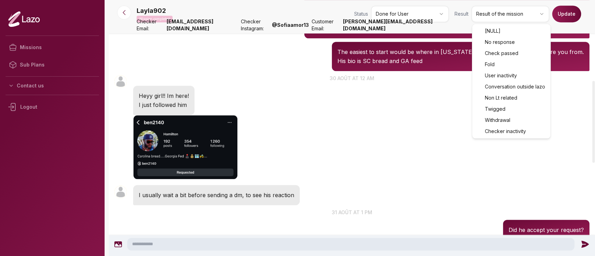
click at [504, 20] on html "Missions Sub Plans Contact us Logout Layla902 Mission completed Status Done for…" at bounding box center [297, 128] width 595 height 256
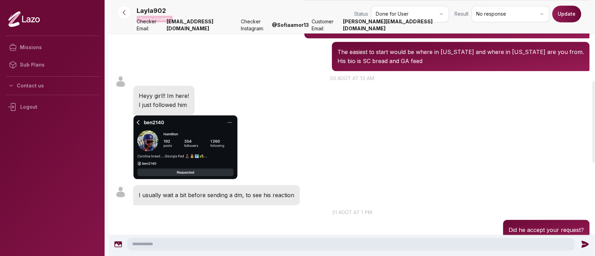
click at [562, 14] on button "Update" at bounding box center [566, 14] width 29 height 17
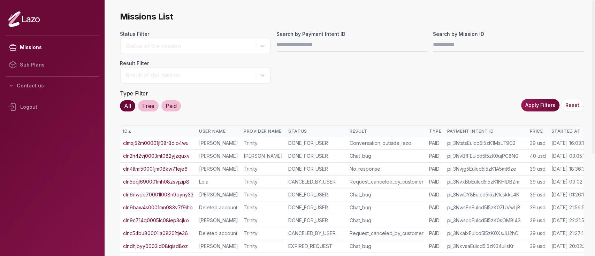
click at [557, 131] on div "Started At" at bounding box center [570, 132] width 38 height 6
click at [557, 131] on div "Started At ▲" at bounding box center [570, 132] width 38 height 6
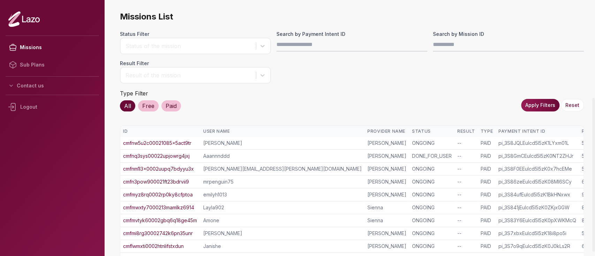
scroll to position [163, 0]
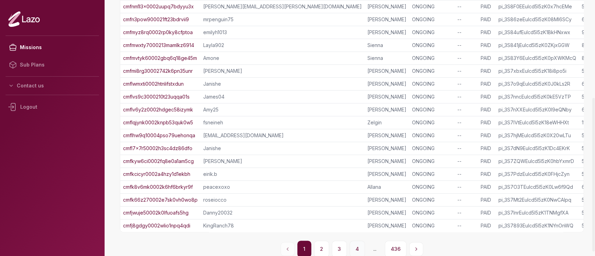
click at [363, 247] on button "4" at bounding box center [357, 249] width 15 height 17
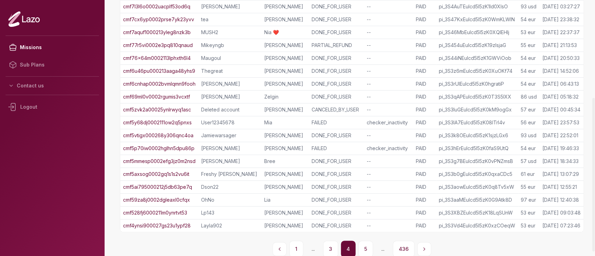
click at [363, 247] on button "5" at bounding box center [365, 249] width 15 height 17
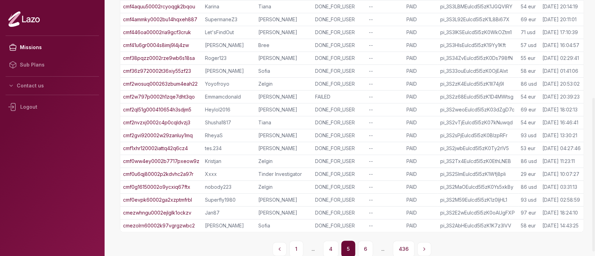
click at [363, 247] on button "6" at bounding box center [365, 249] width 15 height 17
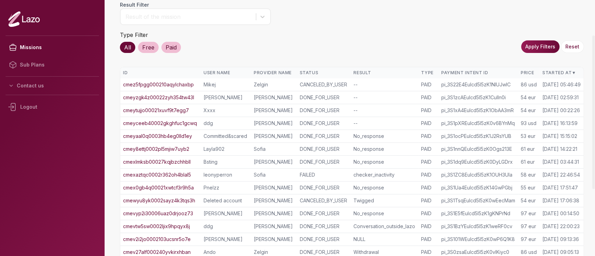
scroll to position [170, 0]
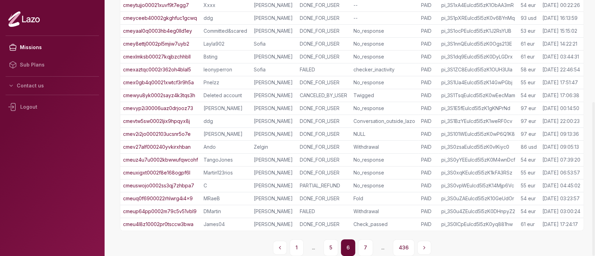
click at [358, 244] on div "1 ... 5 6 7 ... 436" at bounding box center [352, 248] width 464 height 17
click at [362, 244] on button "7" at bounding box center [365, 248] width 15 height 17
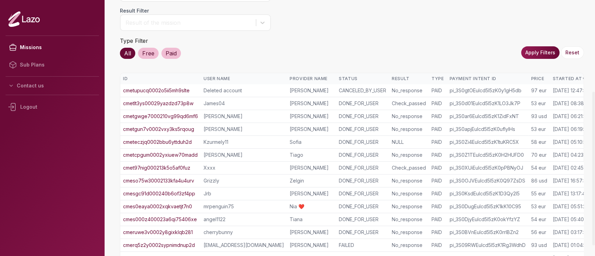
scroll to position [163, 0]
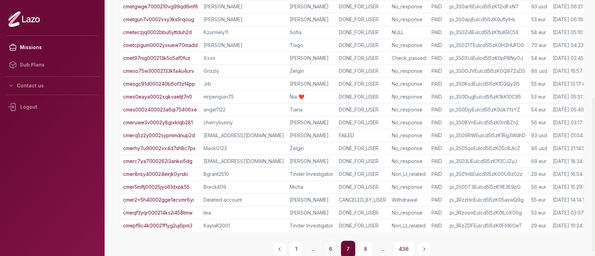
click at [334, 247] on button "6" at bounding box center [330, 249] width 15 height 17
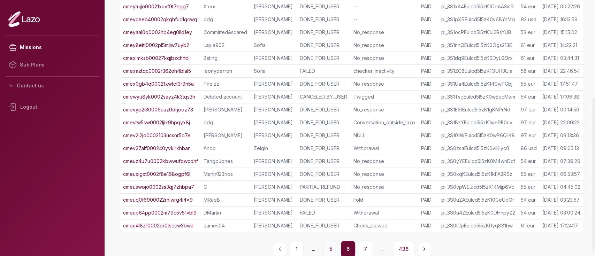
click at [334, 247] on button "5" at bounding box center [331, 249] width 15 height 17
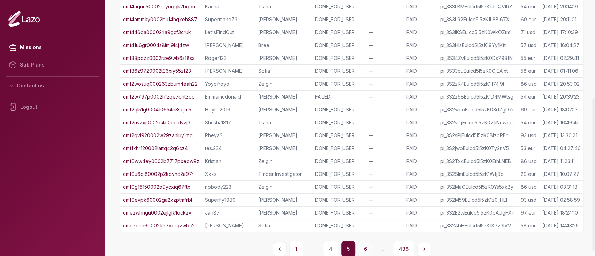
click at [359, 246] on button "6" at bounding box center [365, 249] width 15 height 17
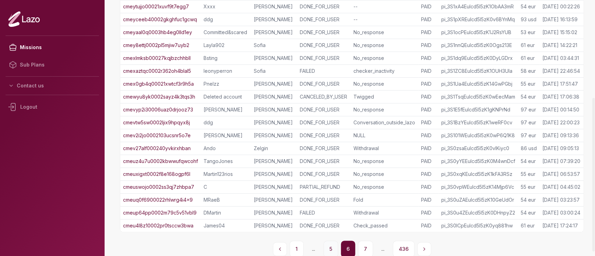
click at [332, 248] on button "5" at bounding box center [331, 249] width 15 height 17
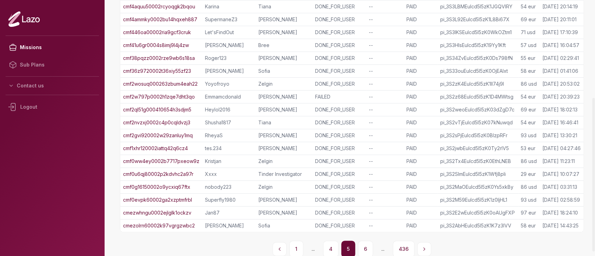
click at [179, 171] on link "cmf0u6qj80002p2kdvhc2a97r" at bounding box center [158, 174] width 70 height 7
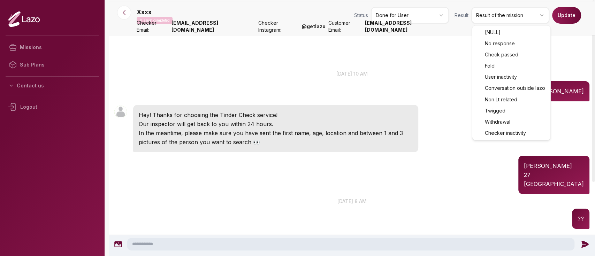
click at [505, 19] on html "Missions Sub Plans Contact us Logout Xxxx Mission completed Status Done for Use…" at bounding box center [297, 128] width 595 height 256
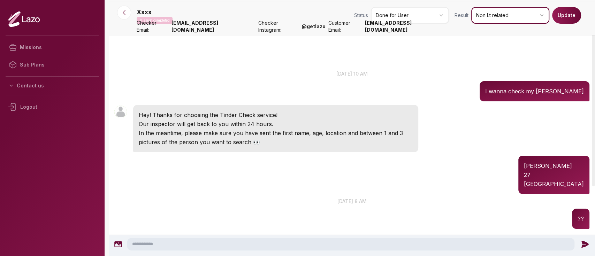
scroll to position [30, 0]
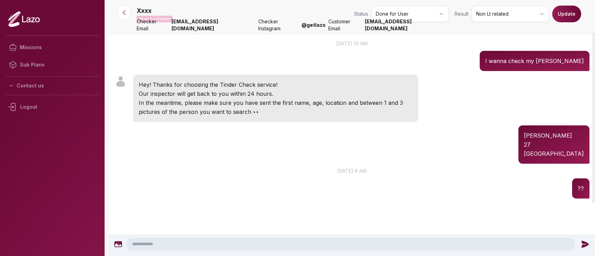
click at [565, 15] on button "Update" at bounding box center [566, 14] width 29 height 17
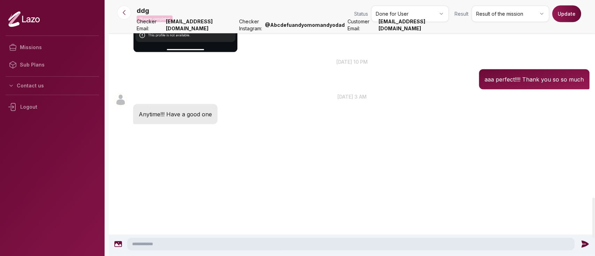
scroll to position [1167, 0]
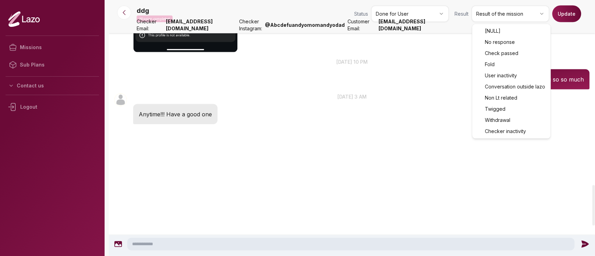
click at [518, 21] on html "Missions Sub Plans Contact us Logout ddg Mission completed Status Done for User…" at bounding box center [297, 128] width 595 height 256
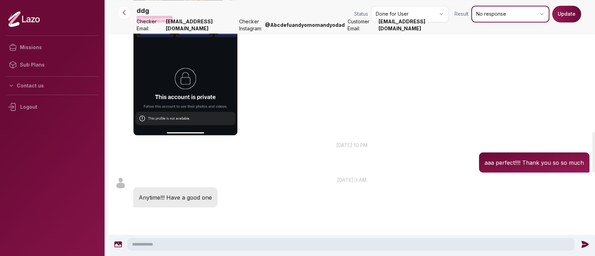
scroll to position [832, 0]
click at [562, 18] on button "Update" at bounding box center [566, 14] width 29 height 17
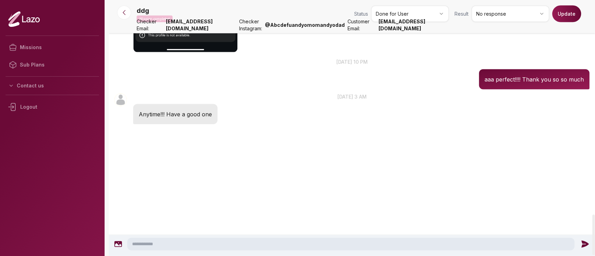
scroll to position [1357, 0]
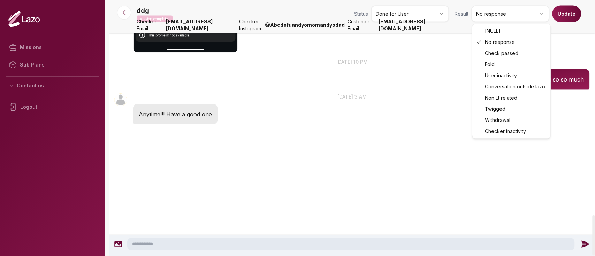
click at [483, 15] on html "Missions Sub Plans Contact us Logout ddg Mission completed Status Done for User…" at bounding box center [297, 128] width 595 height 256
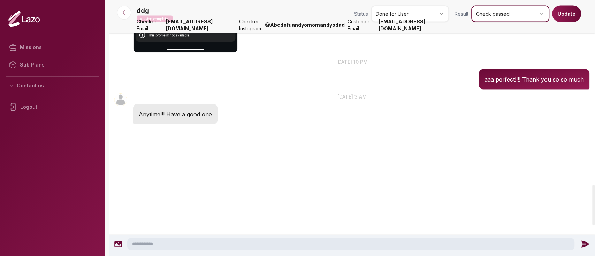
scroll to position [1165, 0]
click at [558, 10] on button "Update" at bounding box center [566, 14] width 29 height 17
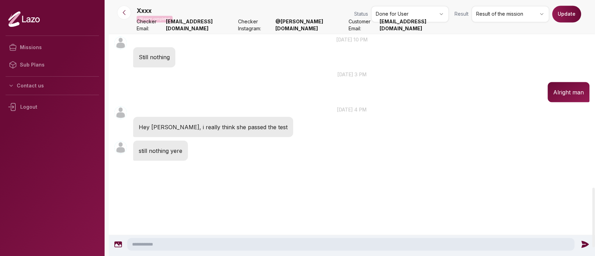
scroll to position [806, 0]
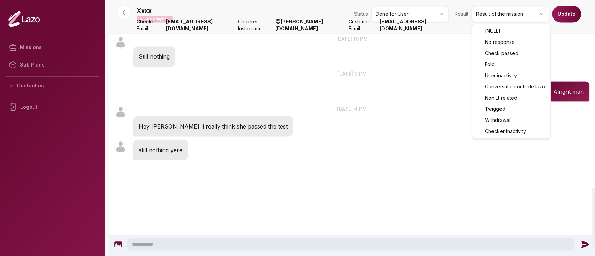
click at [491, 12] on html "Missions Sub Plans Contact us Logout Xxxx Mission completed Status Done for Use…" at bounding box center [297, 128] width 595 height 256
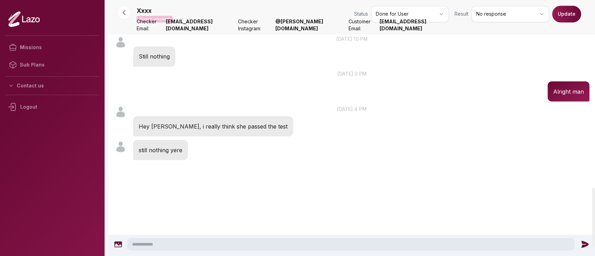
click at [573, 11] on button "Update" at bounding box center [566, 14] width 29 height 17
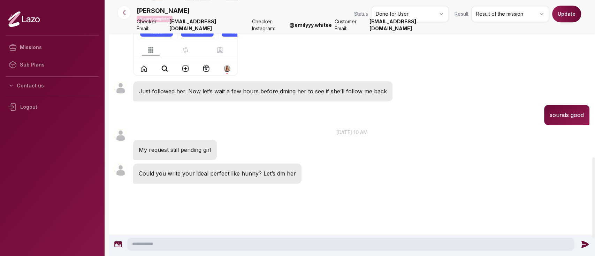
scroll to position [500, 0]
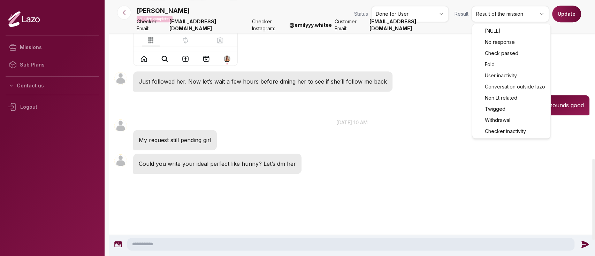
click at [505, 21] on html "Missions Sub Plans Contact us Logout Sophia Mission completed Status Done for U…" at bounding box center [297, 128] width 595 height 256
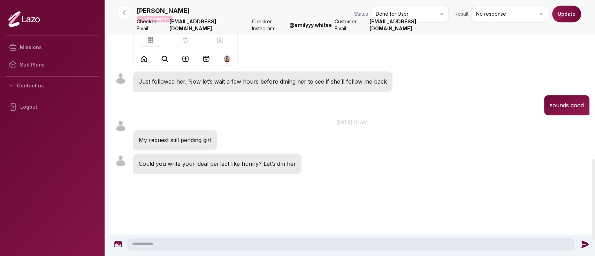
click at [562, 15] on button "Update" at bounding box center [566, 14] width 29 height 17
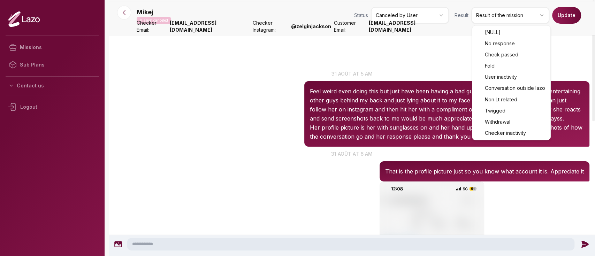
click at [508, 17] on html "Missions Sub Plans Contact us Logout Mikej Mission canceled Status Canceled by …" at bounding box center [297, 128] width 595 height 256
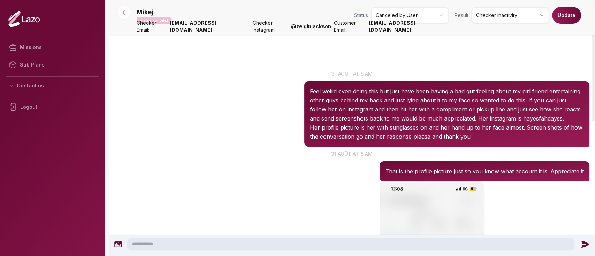
click at [570, 18] on button "Update" at bounding box center [566, 15] width 29 height 17
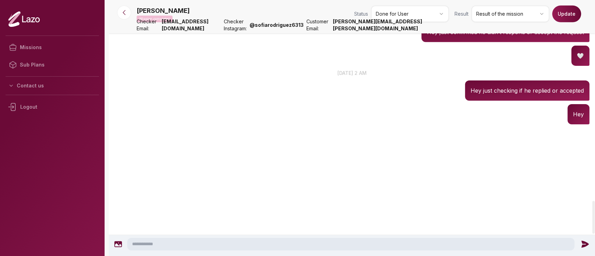
scroll to position [1581, 0]
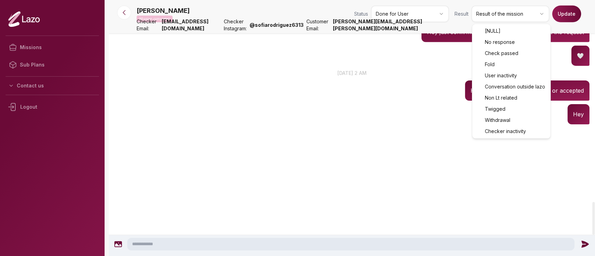
click at [522, 12] on html "Missions Sub Plans Contact us [PERSON_NAME] Mission completed Status Done for U…" at bounding box center [297, 128] width 595 height 256
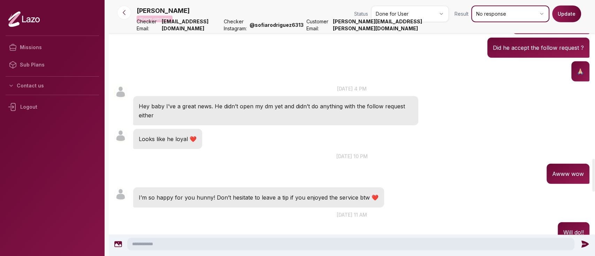
scroll to position [1242, 0]
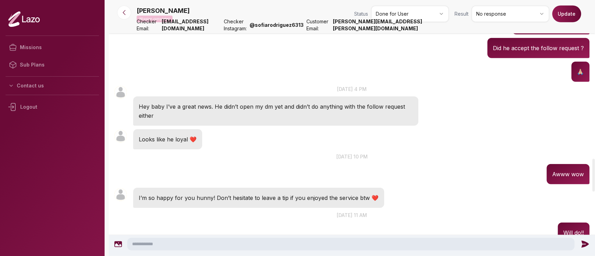
click at [572, 6] on button "Update" at bounding box center [566, 14] width 29 height 17
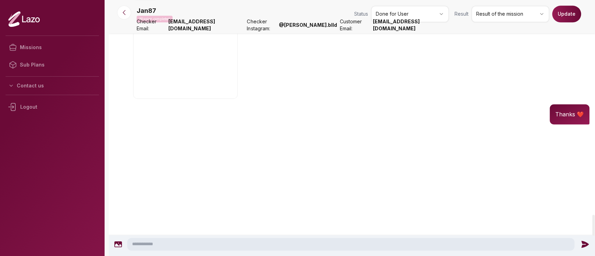
scroll to position [2646, 0]
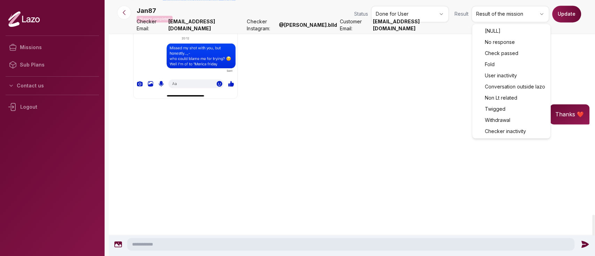
click at [523, 15] on html "Missions Sub Plans Contact us Logout Jan87 Mission completed Status Done for Us…" at bounding box center [297, 128] width 595 height 256
click at [513, 17] on html "Missions Sub Plans Contact us Logout Jan87 Mission completed Status Done for Us…" at bounding box center [297, 128] width 595 height 256
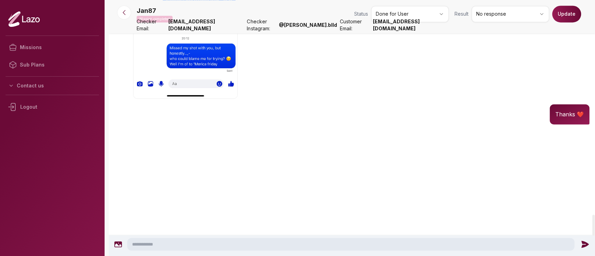
click at [565, 21] on button "Update" at bounding box center [566, 14] width 29 height 17
click at [583, 13] on icon "close" at bounding box center [582, 12] width 3 height 3
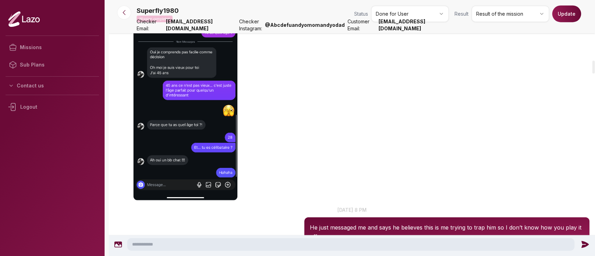
scroll to position [1208, 0]
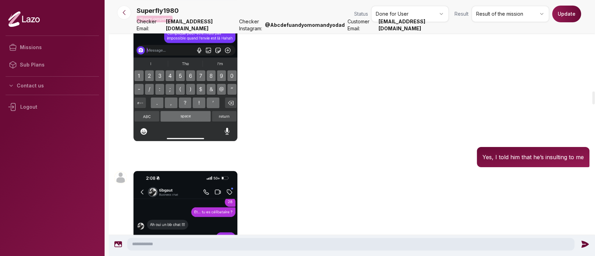
scroll to position [1876, 0]
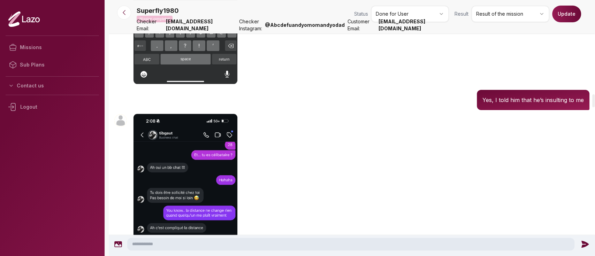
drag, startPoint x: 370, startPoint y: 128, endPoint x: 390, endPoint y: 128, distance: 19.9
drag, startPoint x: 422, startPoint y: 127, endPoint x: 455, endPoint y: 127, distance: 32.8
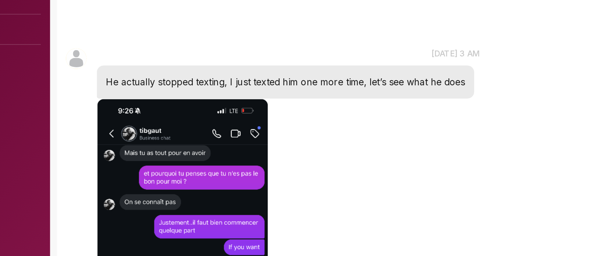
scroll to position [2583, 0]
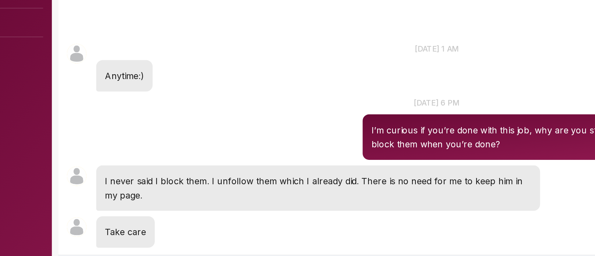
scroll to position [3670, 0]
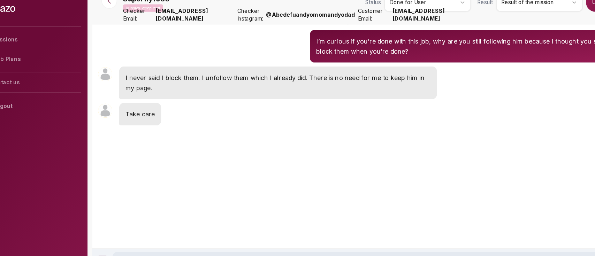
scroll to position [4233, 0]
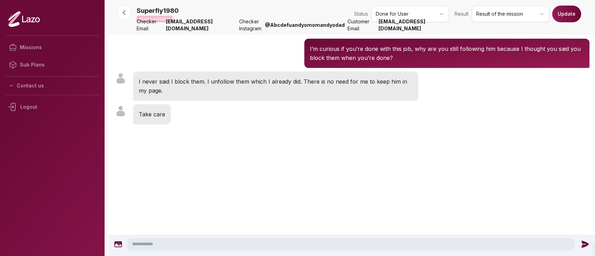
scroll to position [5448, 0]
click at [264, 95] on p "I never said I block them. I unfollow them which I already did. There is no nee…" at bounding box center [276, 86] width 274 height 18
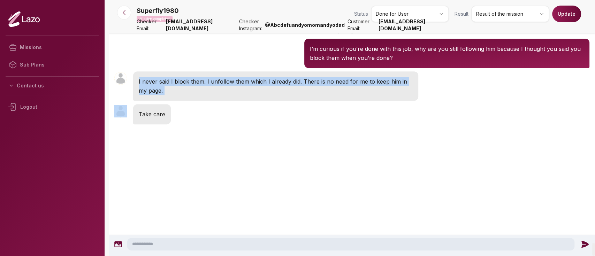
click at [264, 95] on p "I never said I block them. I unfollow them which I already did. There is no nee…" at bounding box center [276, 86] width 274 height 18
click at [264, 103] on div "Superfly1980 18:21 I never said I block them. I unfollow them which I already d…" at bounding box center [352, 86] width 486 height 33
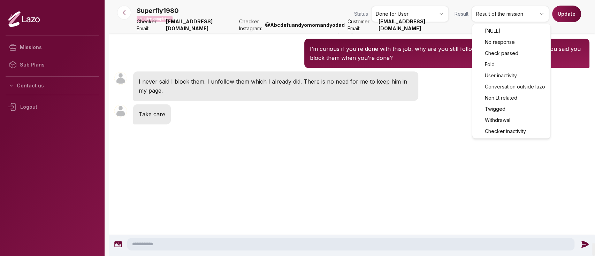
click at [499, 9] on html "Missions Sub Plans Contact us Logout Superfly1980 Mission completed Status Done…" at bounding box center [297, 128] width 595 height 256
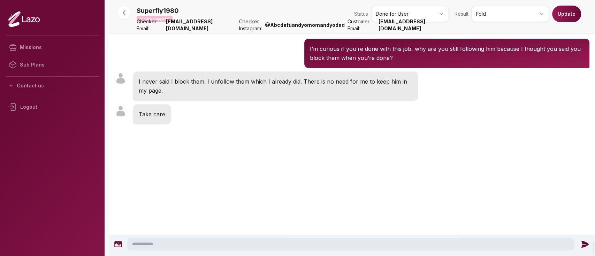
click at [566, 15] on button "Update" at bounding box center [566, 14] width 29 height 17
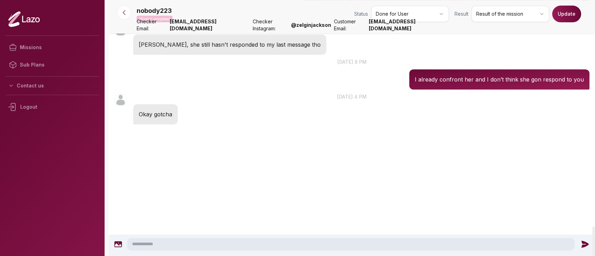
scroll to position [2408, 0]
drag, startPoint x: 363, startPoint y: 106, endPoint x: 399, endPoint y: 107, distance: 35.2
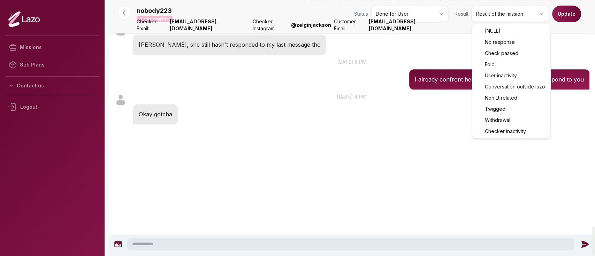
click at [504, 14] on html "Missions Sub Plans Contact us Logout nobody223 Mission completed Status Done fo…" at bounding box center [297, 128] width 595 height 256
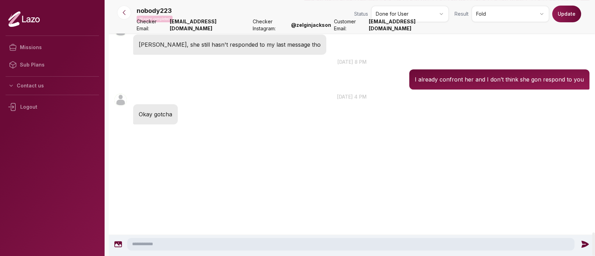
click at [561, 9] on button "Update" at bounding box center [566, 14] width 29 height 17
click at [124, 23] on nav "nobody223 Mission completed Status Done for User Result Fold Update Checker Ema…" at bounding box center [352, 16] width 486 height 33
click at [124, 12] on icon at bounding box center [124, 12] width 7 height 7
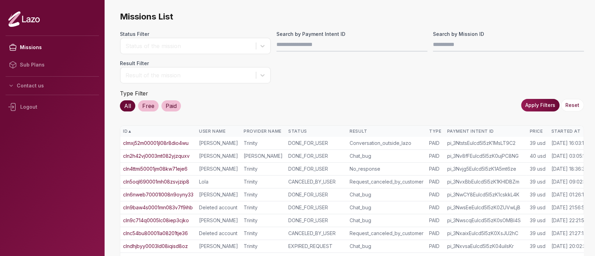
scroll to position [0, 18]
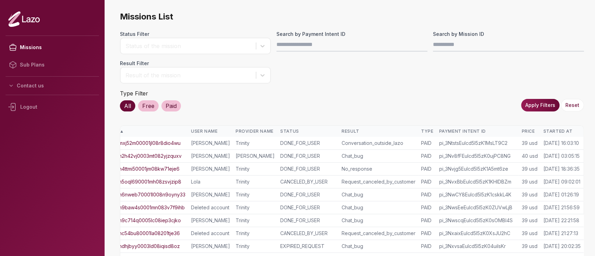
click at [549, 132] on div "Started At" at bounding box center [562, 132] width 38 height 6
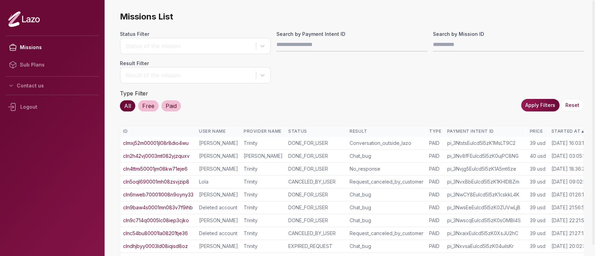
click at [549, 132] on th "Started At ▲" at bounding box center [570, 131] width 43 height 11
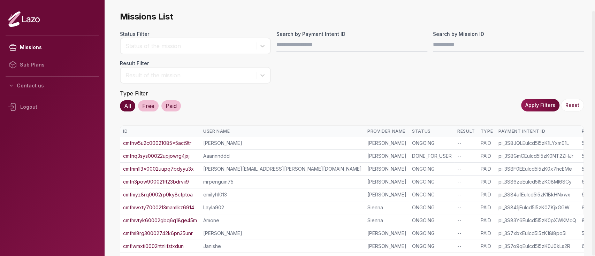
scroll to position [163, 0]
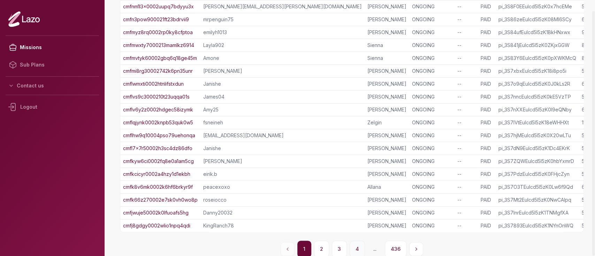
click at [360, 247] on button "4" at bounding box center [357, 249] width 15 height 17
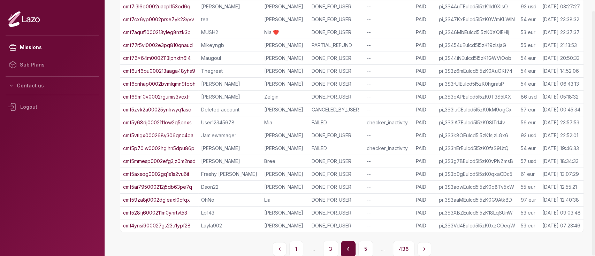
click at [360, 247] on button "5" at bounding box center [365, 249] width 15 height 17
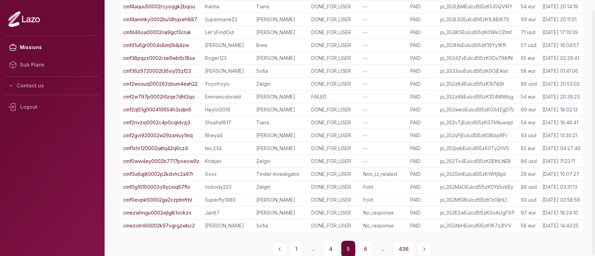
click at [185, 95] on link "cmf2w797p0002h1zqe7dht3qo" at bounding box center [159, 96] width 72 height 7
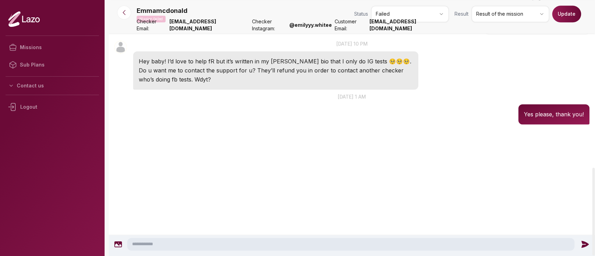
scroll to position [717, 0]
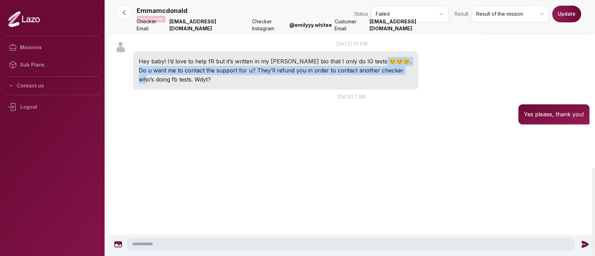
drag, startPoint x: 375, startPoint y: 127, endPoint x: 390, endPoint y: 133, distance: 16.3
click at [390, 84] on p "Hey baby! I’d love to help fR but it’s written in my [PERSON_NAME] bio that I o…" at bounding box center [276, 70] width 274 height 27
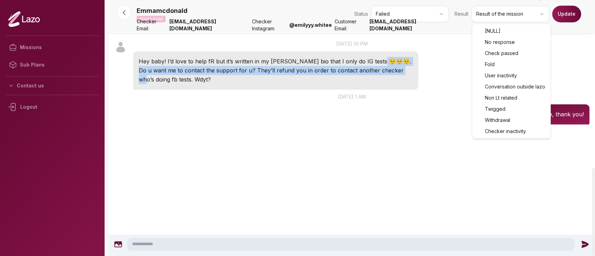
click at [480, 15] on html "Missions Sub Plans Contact us Logout Emmamcdonald Mission failed Status Failed …" at bounding box center [297, 128] width 595 height 256
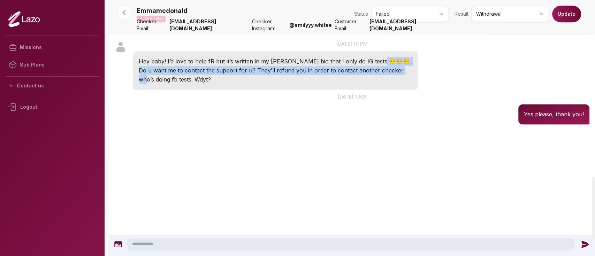
click at [573, 18] on button "Update" at bounding box center [566, 14] width 29 height 17
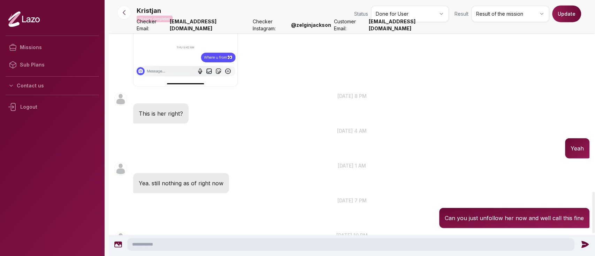
scroll to position [1178, 0]
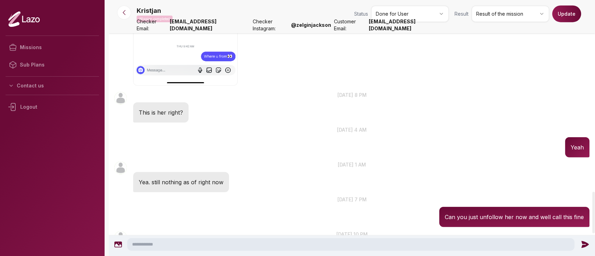
click at [248, 114] on div "Kristjan 20:11 8 sept. at 8 pm This is her right?" at bounding box center [352, 107] width 486 height 35
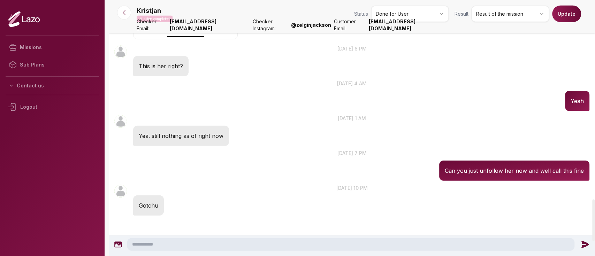
scroll to position [1225, 0]
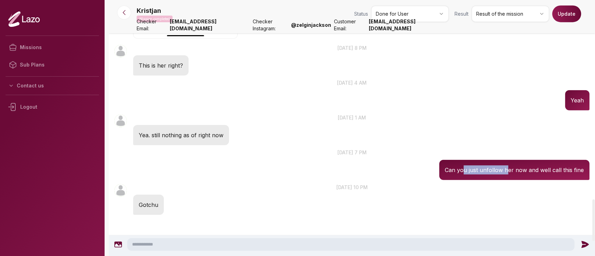
drag, startPoint x: 467, startPoint y: 176, endPoint x: 504, endPoint y: 151, distance: 44.1
click at [504, 151] on div "Kristjan 19:58 11 sept. at 7 pm Can you just unfollow her now and well call thi…" at bounding box center [514, 164] width 150 height 31
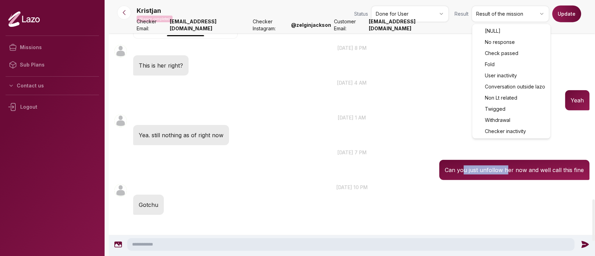
click at [509, 17] on html "Missions Sub Plans Contact us Logout Kristjan Mission completed Status Done for…" at bounding box center [297, 128] width 595 height 256
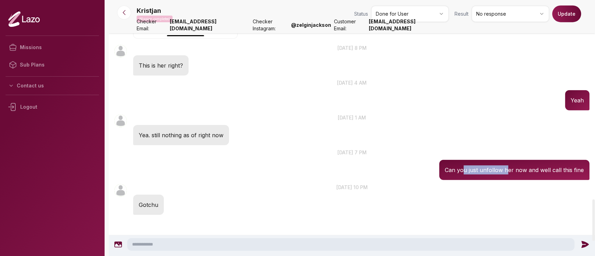
click at [572, 13] on button "Update" at bounding box center [566, 14] width 29 height 17
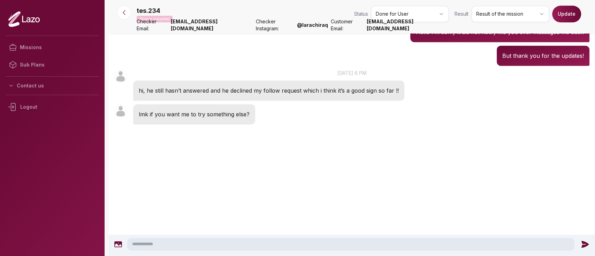
scroll to position [613, 0]
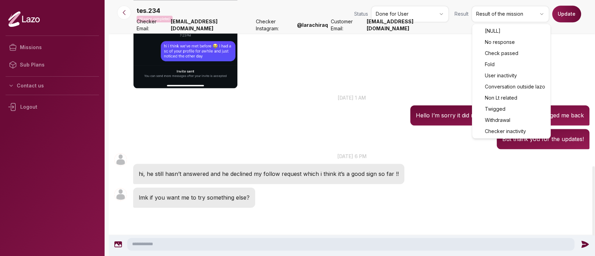
click at [504, 11] on html "Missions Sub Plans Contact us Logout tes.234 Mission completed Status Done for …" at bounding box center [297, 128] width 595 height 256
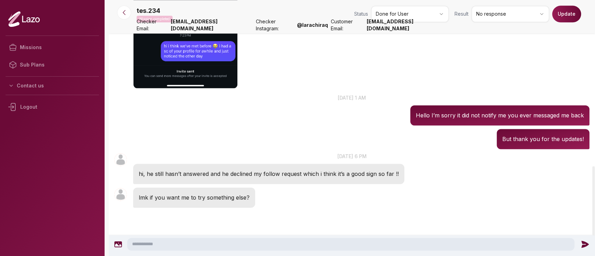
click at [561, 21] on button "Update" at bounding box center [566, 14] width 29 height 17
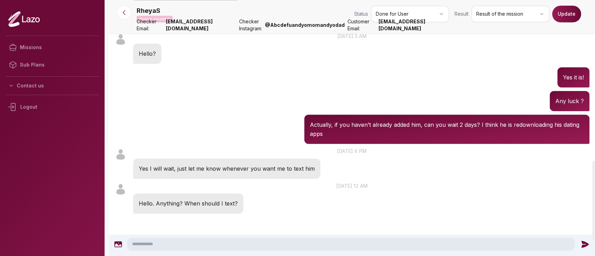
scroll to position [520, 0]
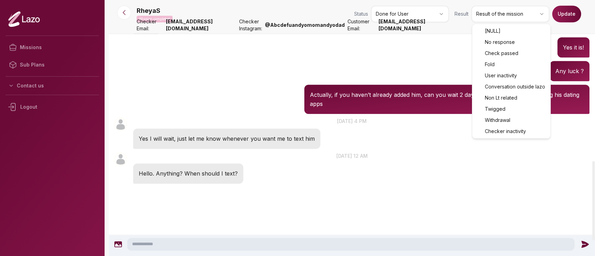
click at [507, 16] on html "Missions Sub Plans Contact us Logout RheyaS Mission completed Status Done for U…" at bounding box center [297, 128] width 595 height 256
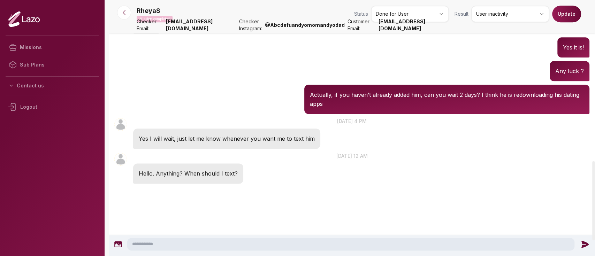
click at [567, 17] on button "Update" at bounding box center [566, 14] width 29 height 17
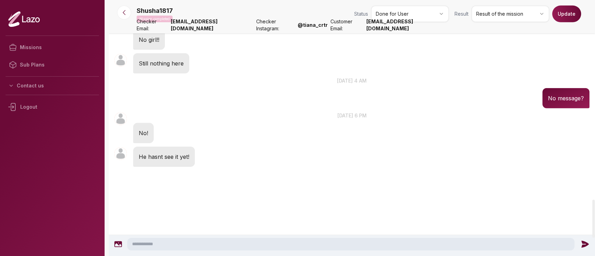
scroll to position [1339, 0]
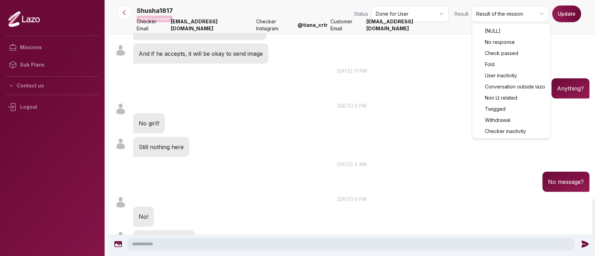
click at [482, 20] on html "Missions Sub Plans Contact us Logout Shusha1817 Mission completed Status Done f…" at bounding box center [297, 128] width 595 height 256
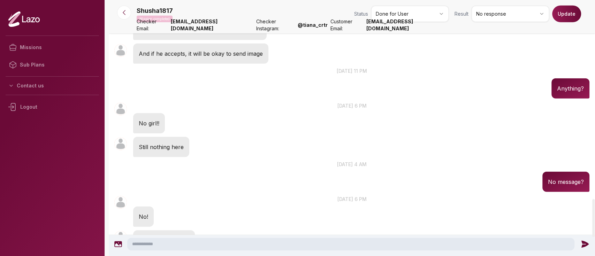
drag, startPoint x: 564, startPoint y: 11, endPoint x: 435, endPoint y: -19, distance: 132.9
click at [435, 0] on html "Missions Sub Plans Contact us Logout Shusha1817 Mission completed Status Done f…" at bounding box center [297, 128] width 595 height 256
click at [560, 17] on button "Update" at bounding box center [566, 14] width 29 height 17
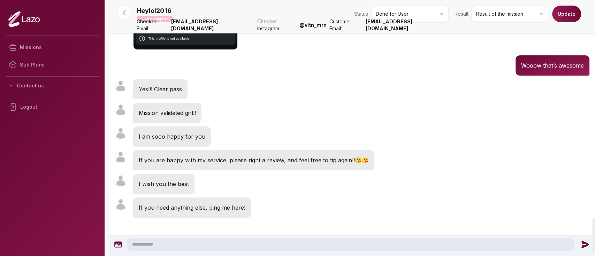
scroll to position [1629, 0]
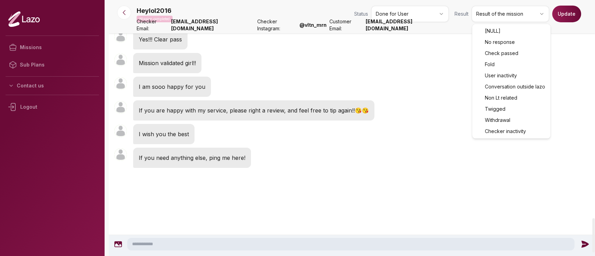
click at [500, 19] on html "Missions Sub Plans Contact us Logout Heylol2016 Mission completed Status Done f…" at bounding box center [297, 128] width 595 height 256
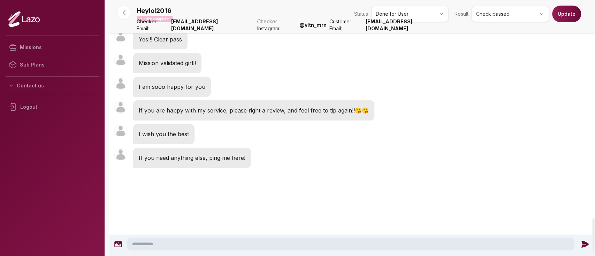
click at [563, 18] on button "Update" at bounding box center [566, 14] width 29 height 17
